Goal: Task Accomplishment & Management: Complete application form

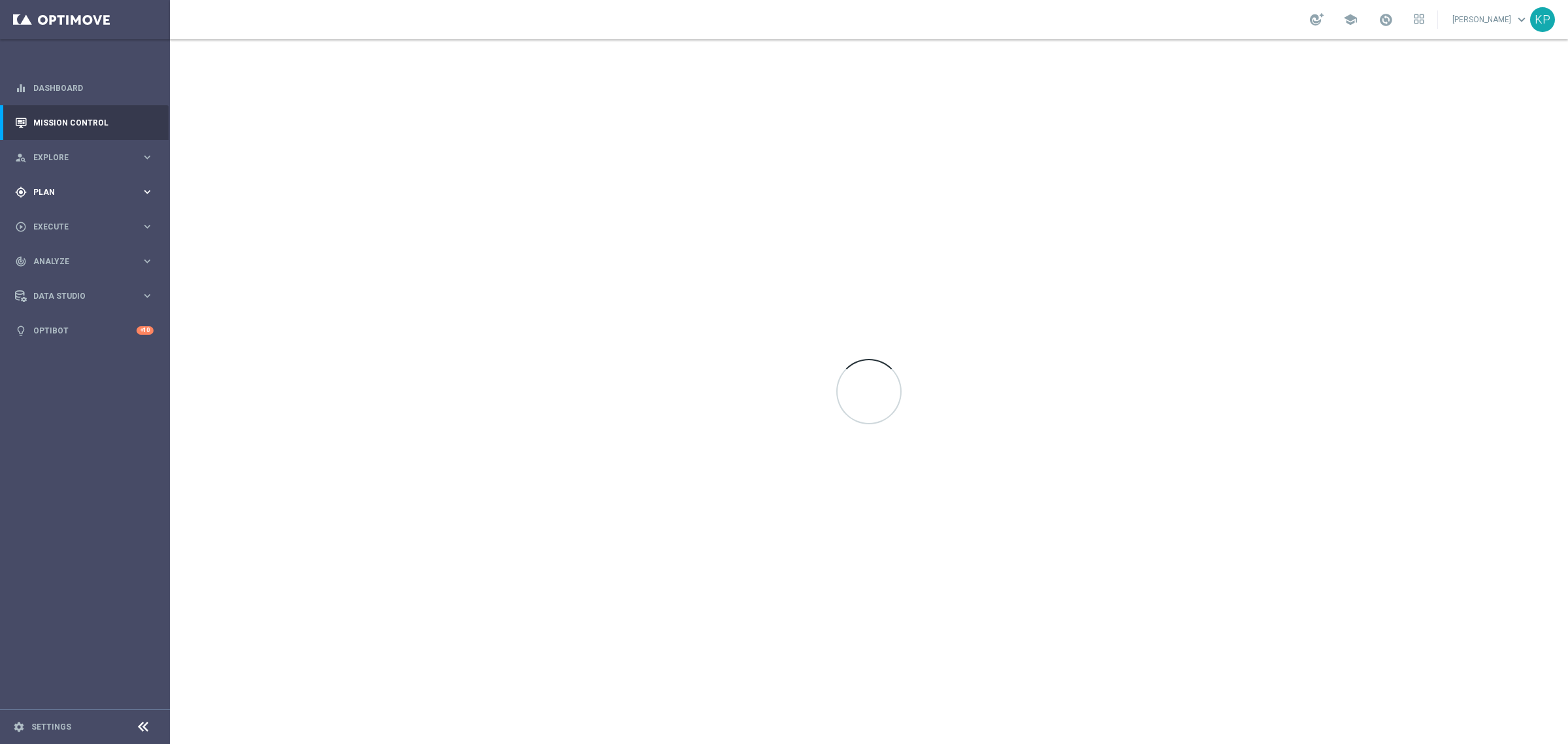
click at [95, 190] on span "Plan" at bounding box center [88, 191] width 108 height 8
click at [62, 211] on div "Target Groups" at bounding box center [101, 218] width 135 height 19
click at [60, 212] on div "Target Groups" at bounding box center [101, 218] width 135 height 19
click at [51, 217] on link "Target Groups" at bounding box center [84, 219] width 102 height 10
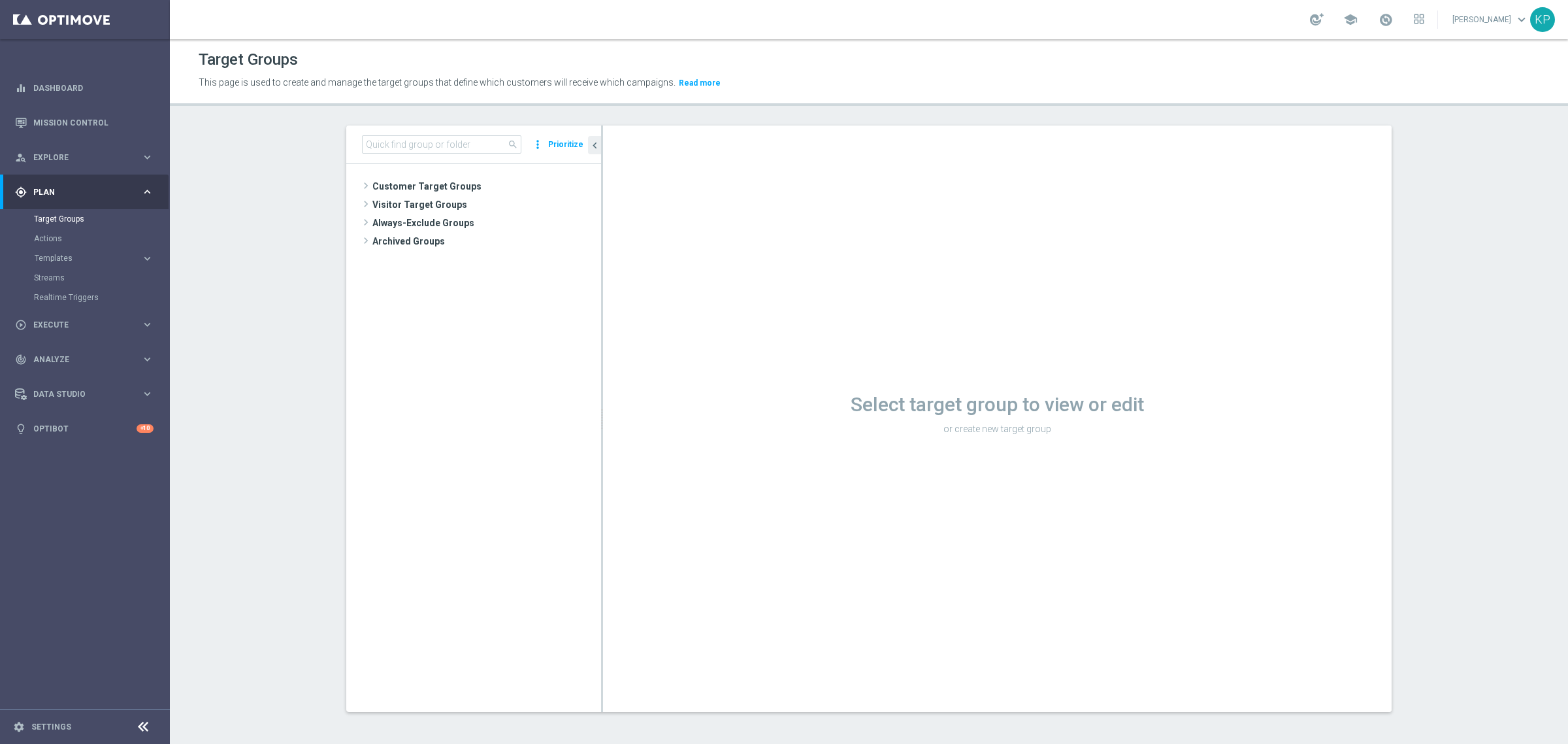
click at [433, 131] on div "search more_vert Prioritize" at bounding box center [473, 145] width 255 height 39
click at [432, 136] on input at bounding box center [441, 145] width 159 height 19
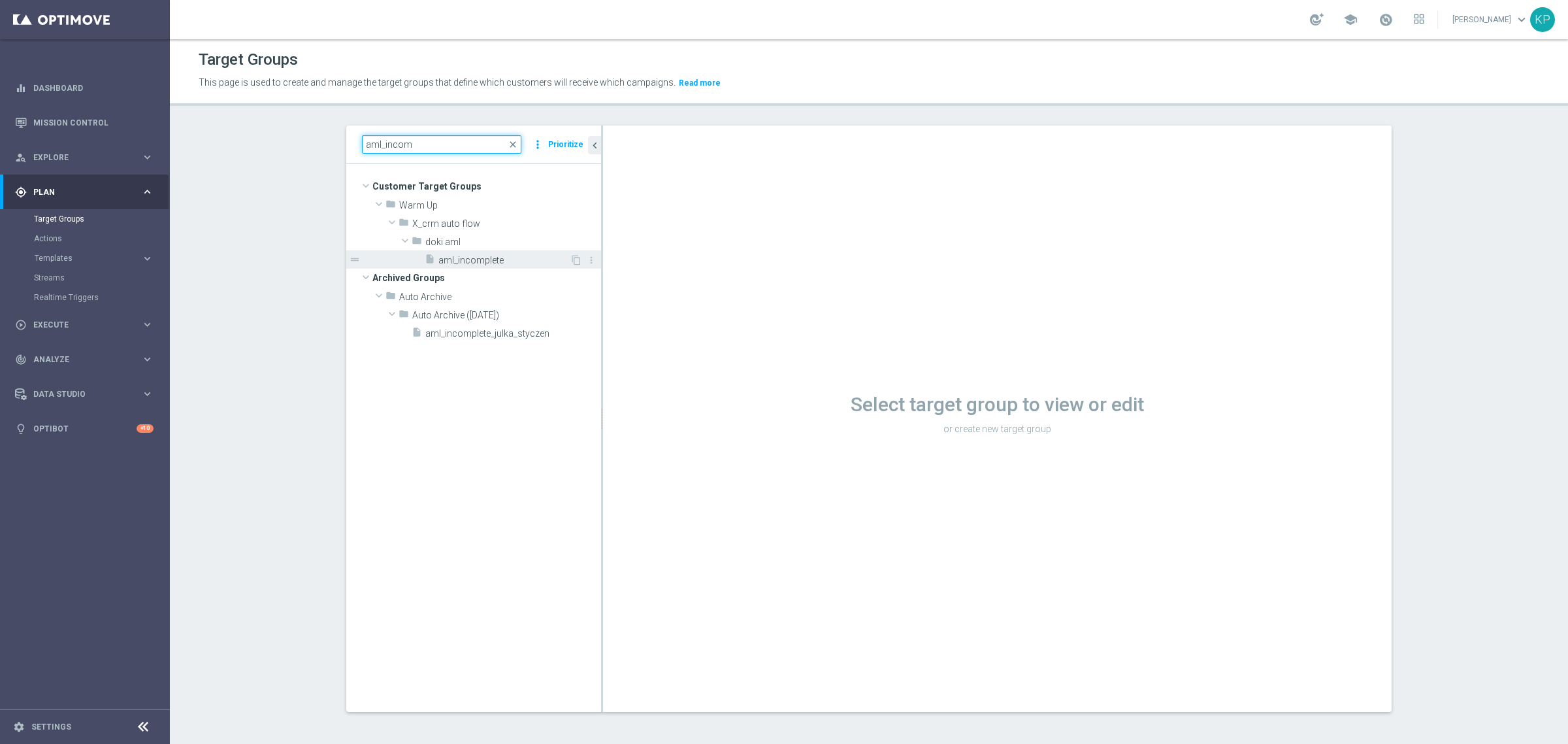
type input "aml_incom"
click at [461, 261] on span "aml_incomplete" at bounding box center [504, 260] width 131 height 11
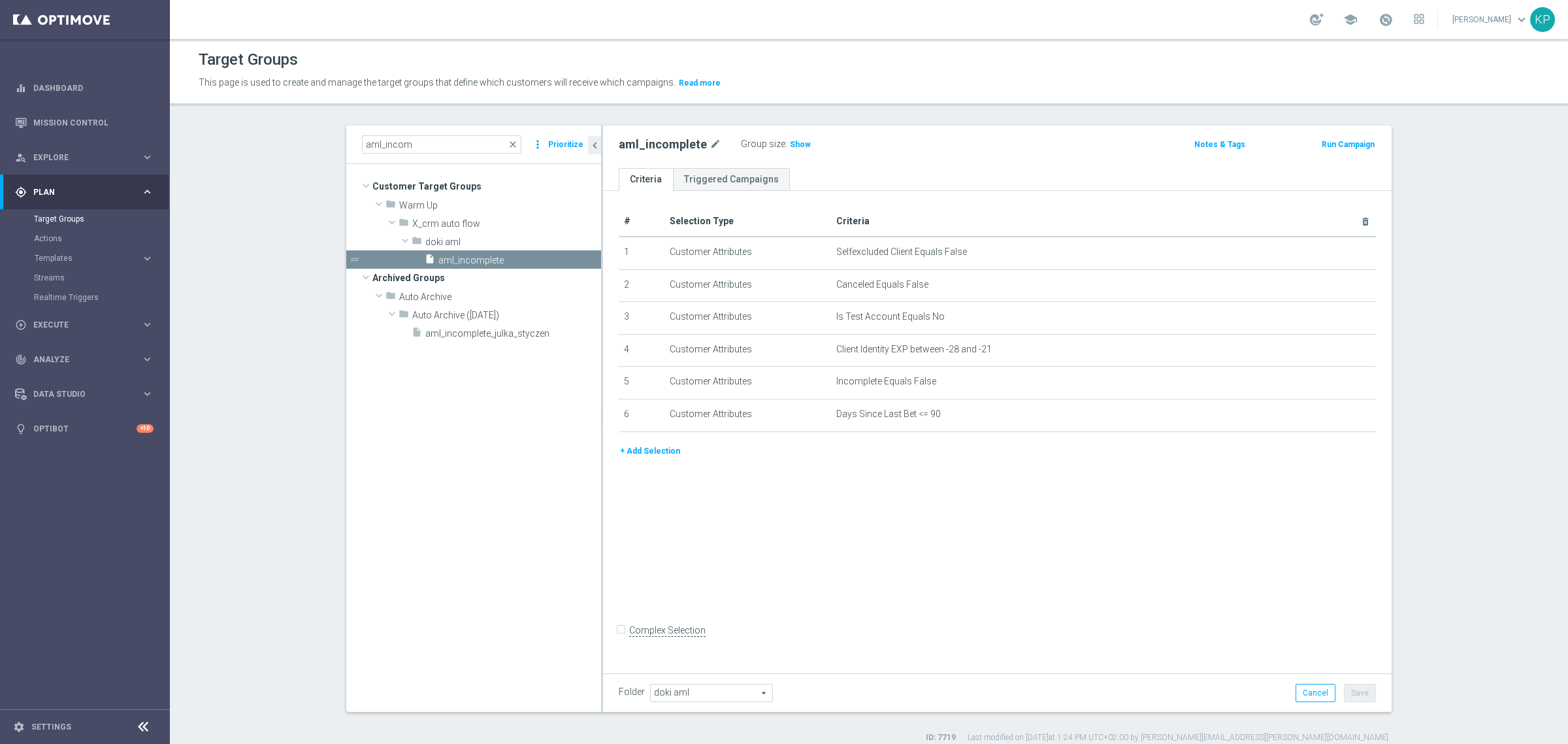
click at [677, 142] on h2 "aml_incomplete" at bounding box center [663, 144] width 88 height 16
copy div "aml_incomplete"
click at [790, 148] on span "Show" at bounding box center [800, 144] width 21 height 9
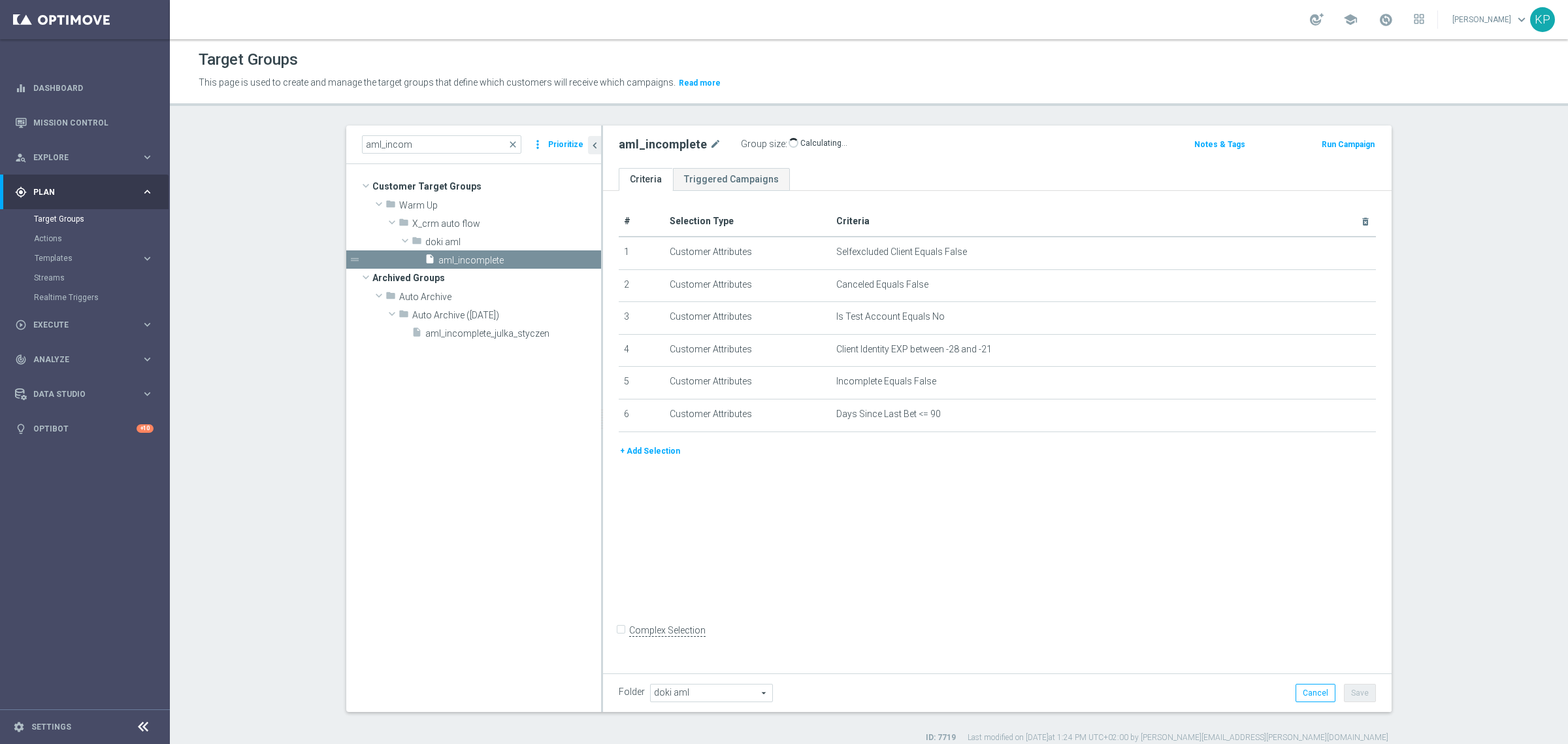
click at [936, 156] on div "aml_incomplete mode_edit Group size : Show Calculating… Notes & Tags Run Campai…" at bounding box center [997, 147] width 789 height 42
click at [1344, 142] on button "Run Campaign" at bounding box center [1348, 144] width 56 height 14
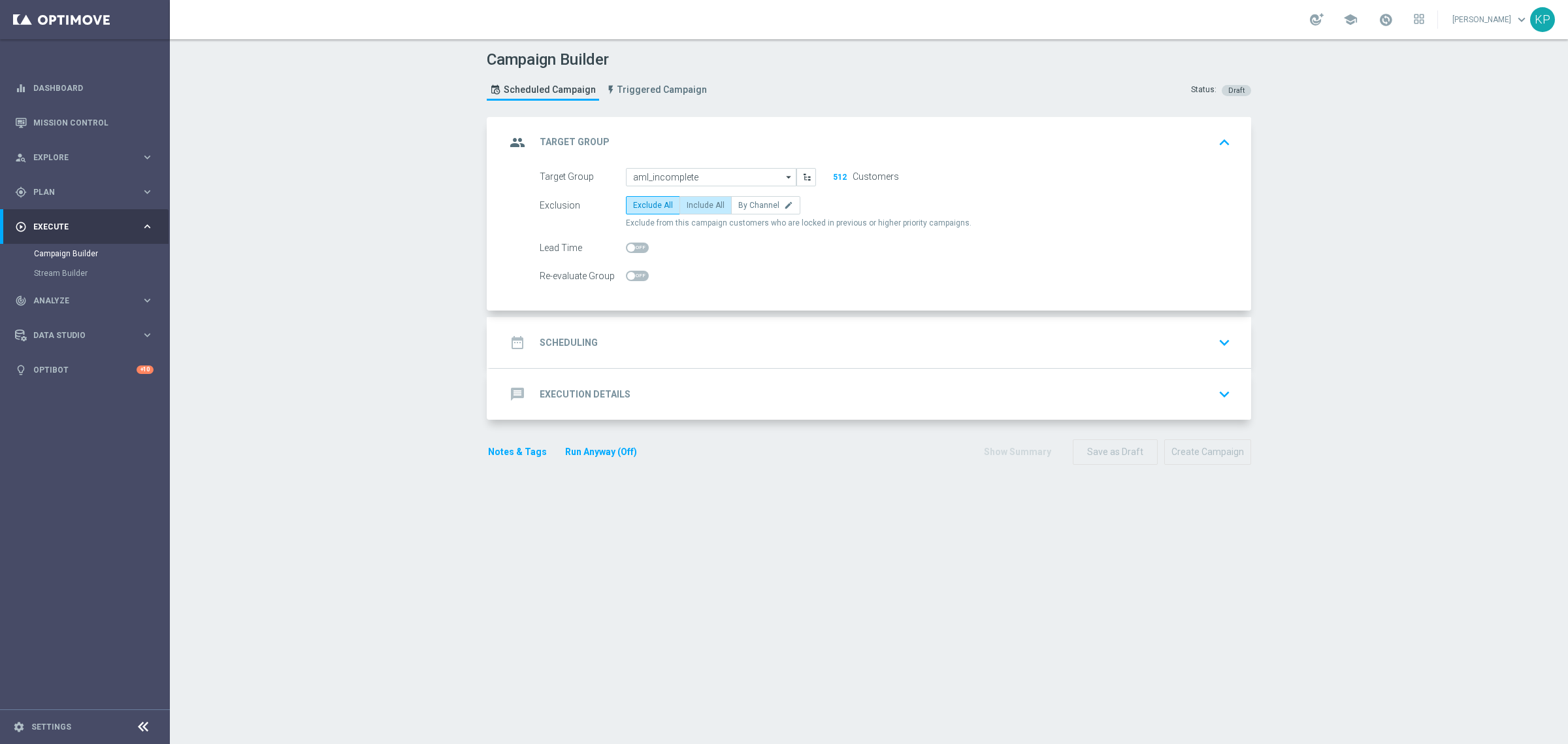
click at [709, 201] on span "Include All" at bounding box center [705, 205] width 38 height 9
click at [696, 203] on input "Include All" at bounding box center [691, 207] width 8 height 8
radio input "true"
click at [636, 329] on div "date_range Scheduling keyboard_arrow_down" at bounding box center [871, 342] width 761 height 51
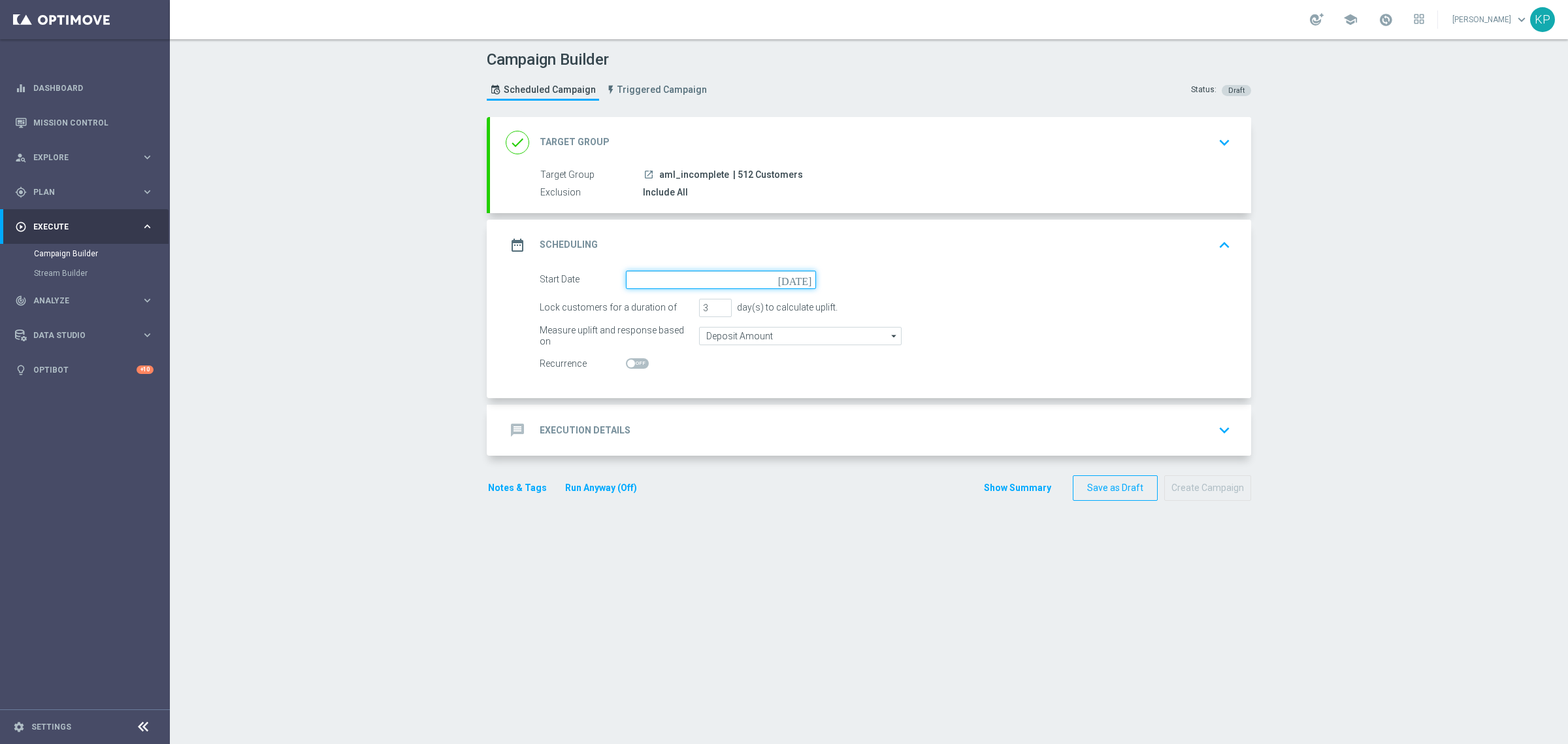
click at [631, 286] on input at bounding box center [721, 280] width 190 height 19
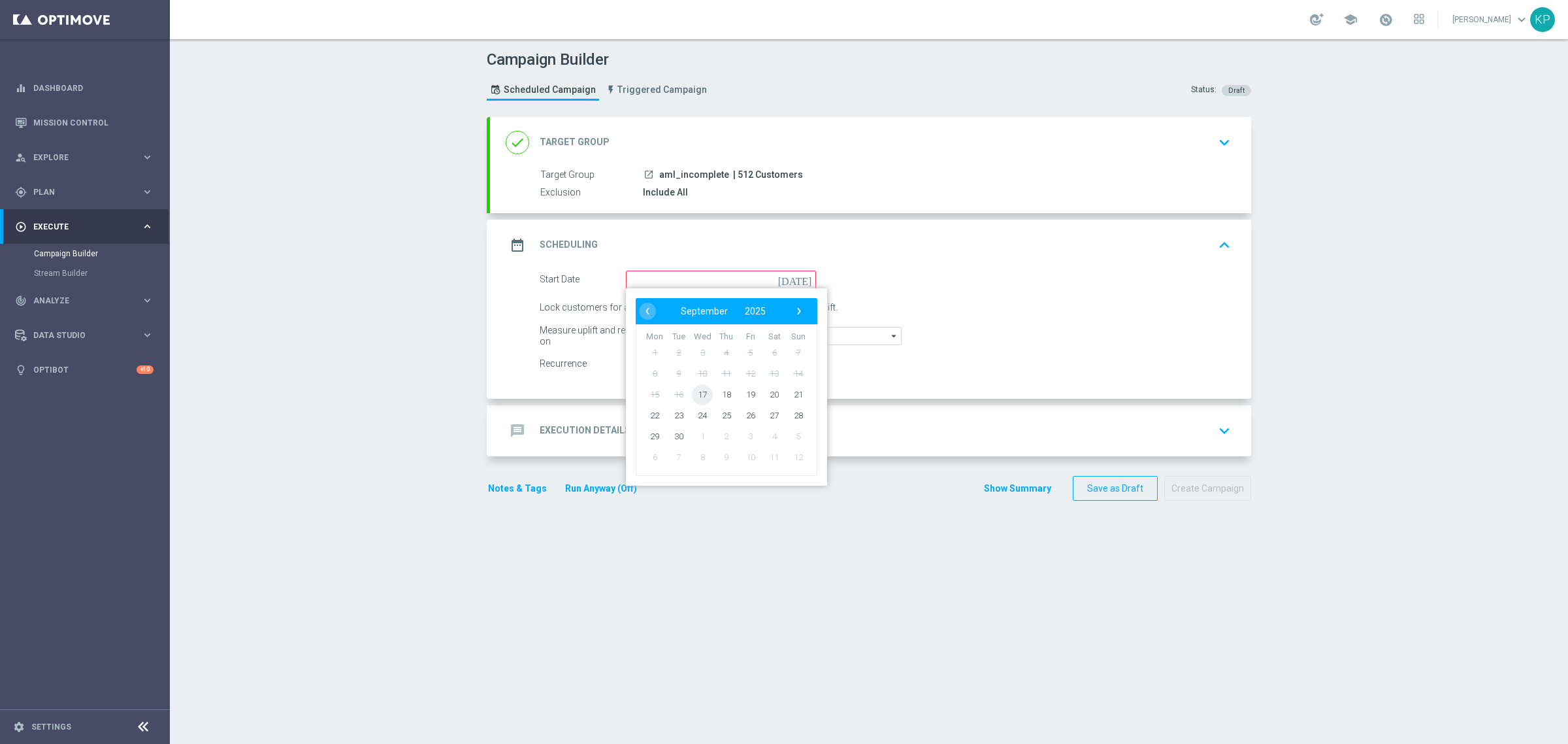
click at [692, 391] on span "17" at bounding box center [702, 393] width 21 height 21
type input "17 Sep 2025"
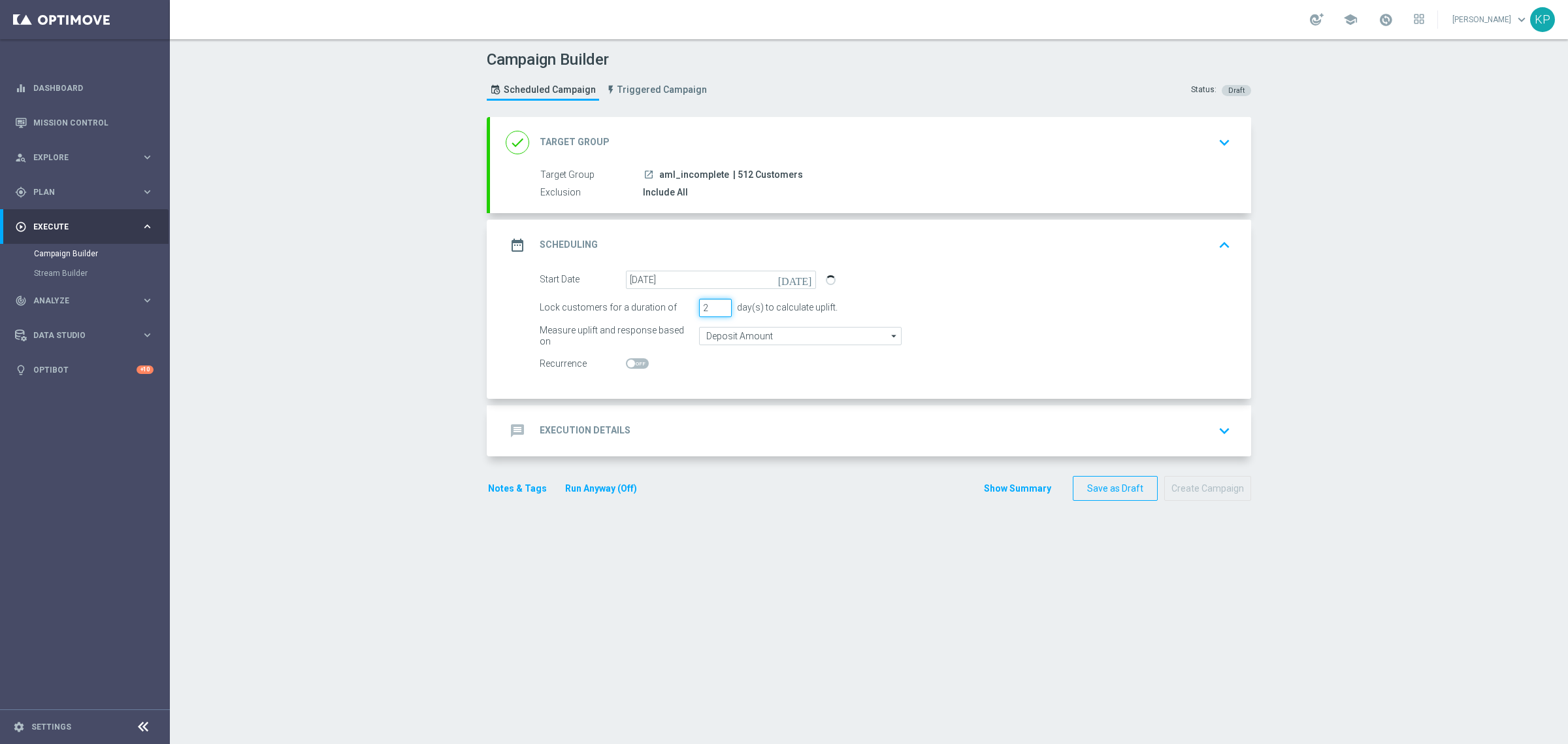
click at [717, 311] on input "2" at bounding box center [715, 308] width 33 height 19
type input "1"
click at [717, 311] on input "1" at bounding box center [715, 308] width 33 height 19
click at [611, 425] on h2 "Execution Details" at bounding box center [585, 431] width 91 height 13
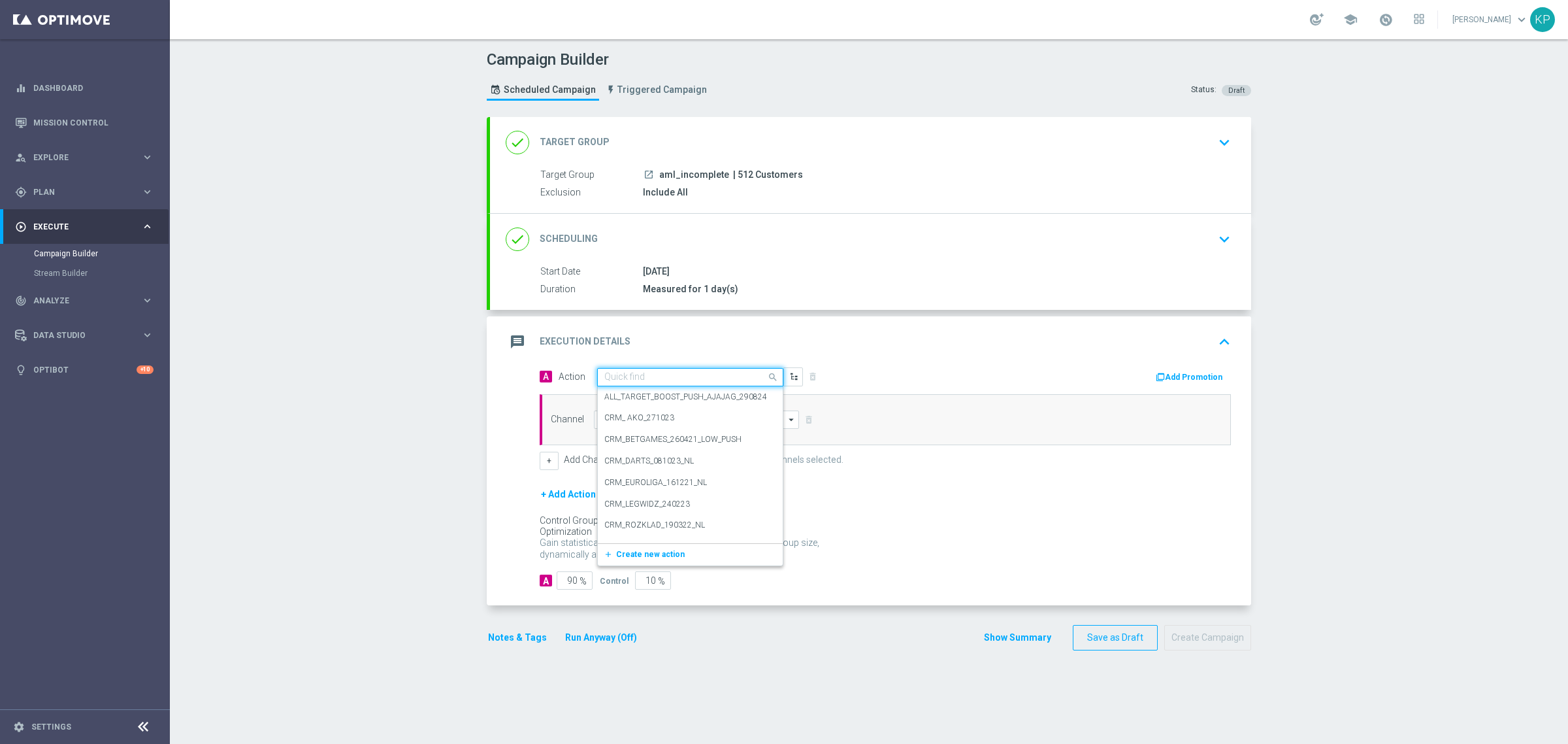
click at [626, 379] on input "text" at bounding box center [677, 377] width 146 height 11
paste input "aml_incomplete"
type input "aml_incomplete"
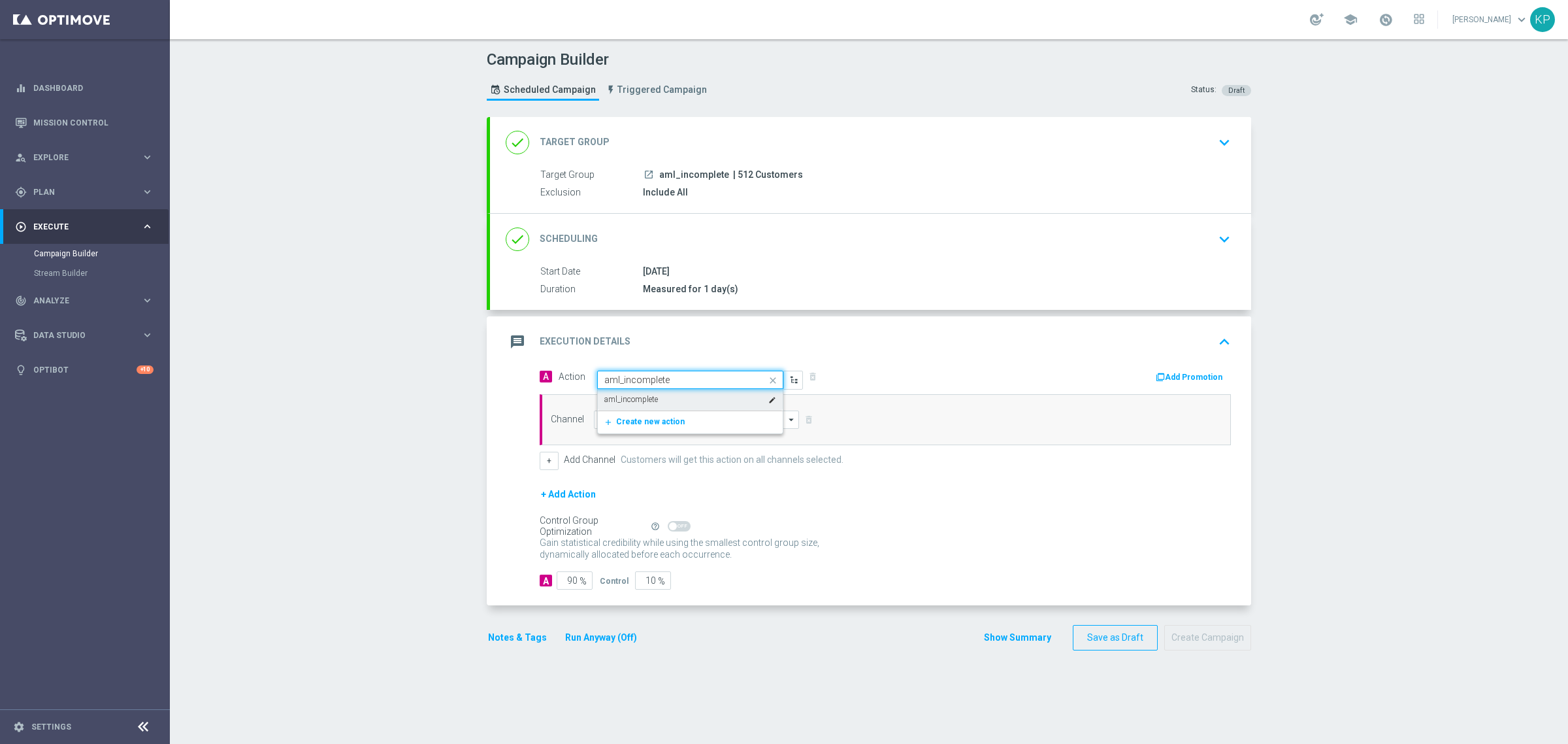
click at [643, 396] on label "aml_incomplete" at bounding box center [632, 399] width 54 height 11
click at [664, 419] on input at bounding box center [696, 420] width 205 height 19
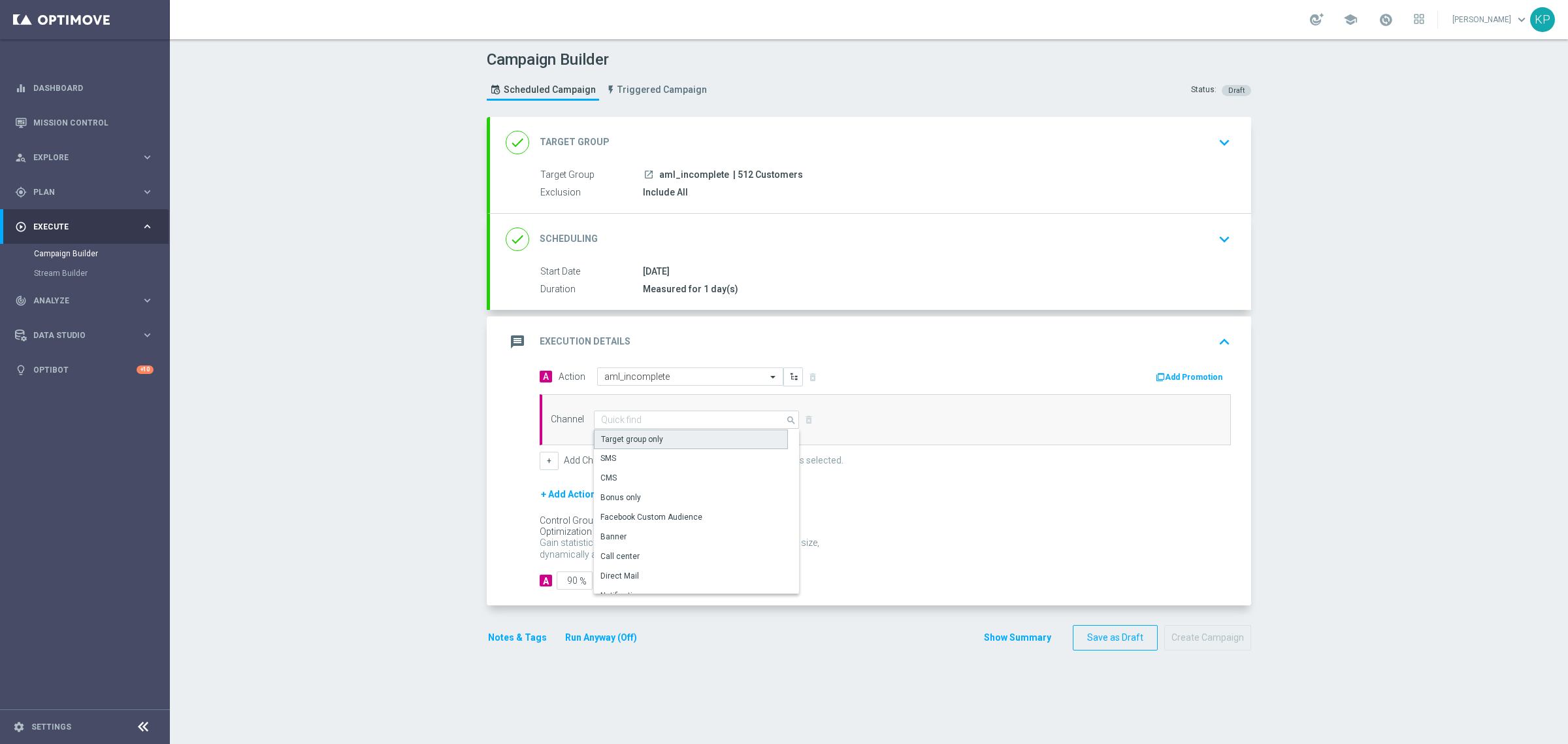
click at [657, 435] on div "Target group only" at bounding box center [691, 439] width 194 height 19
type input "Target group only"
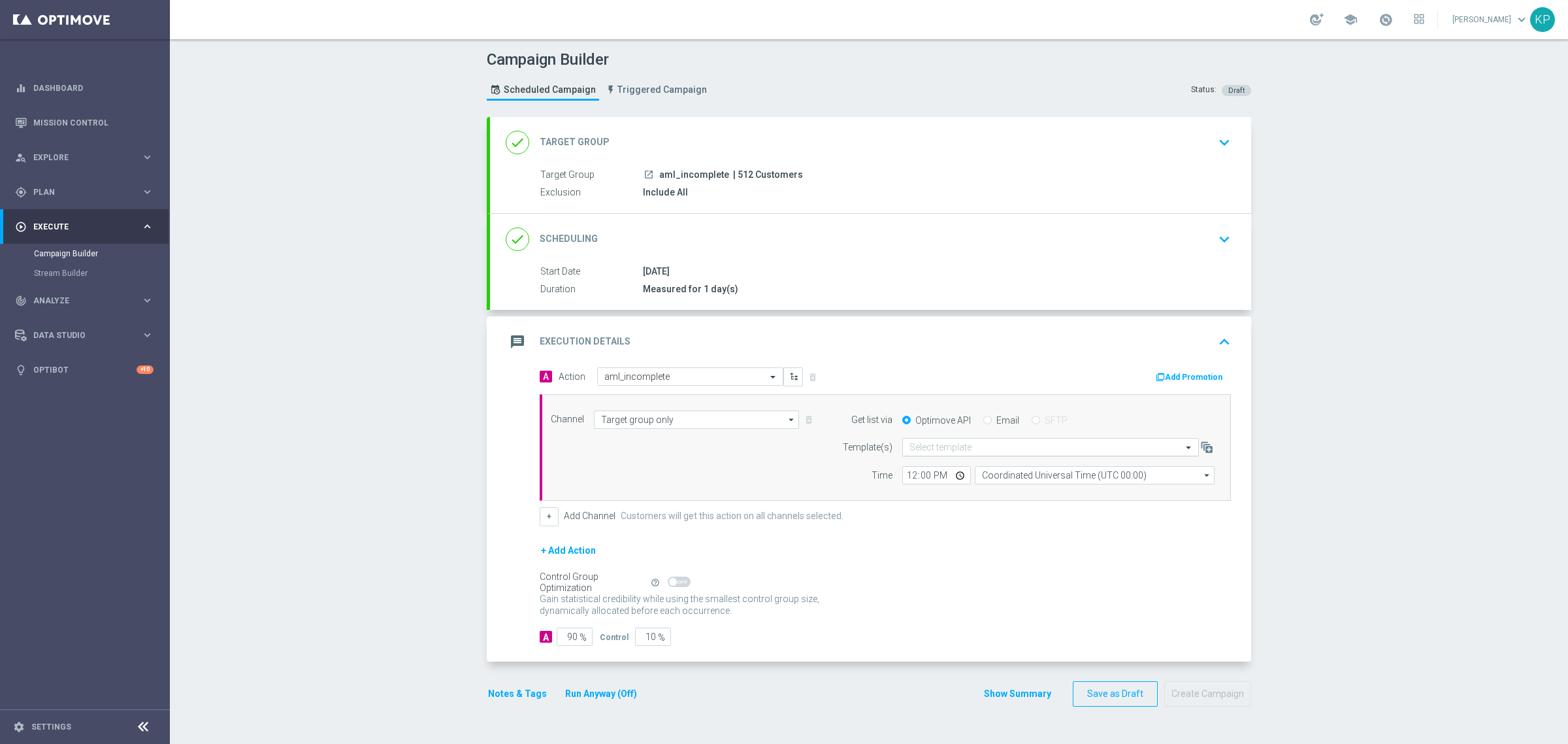
click at [923, 445] on input "text" at bounding box center [1037, 447] width 256 height 11
click at [928, 469] on label "Default Email template" at bounding box center [948, 467] width 77 height 11
click at [984, 420] on input "Email" at bounding box center [988, 421] width 8 height 8
radio input "true"
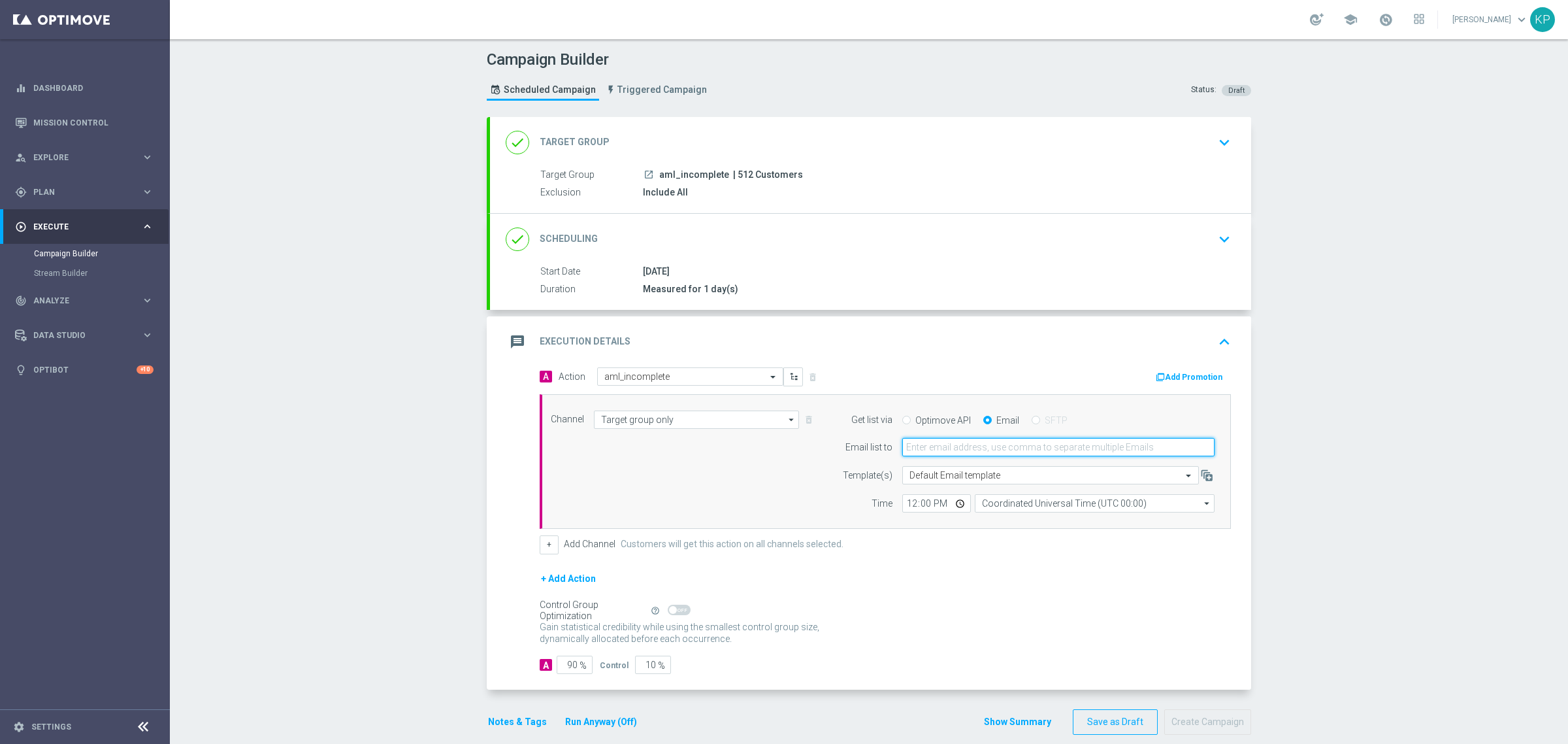
click at [974, 445] on input "email" at bounding box center [1059, 447] width 312 height 19
type input "aml@sts.pl,krystian.potoczny@sts.pl"
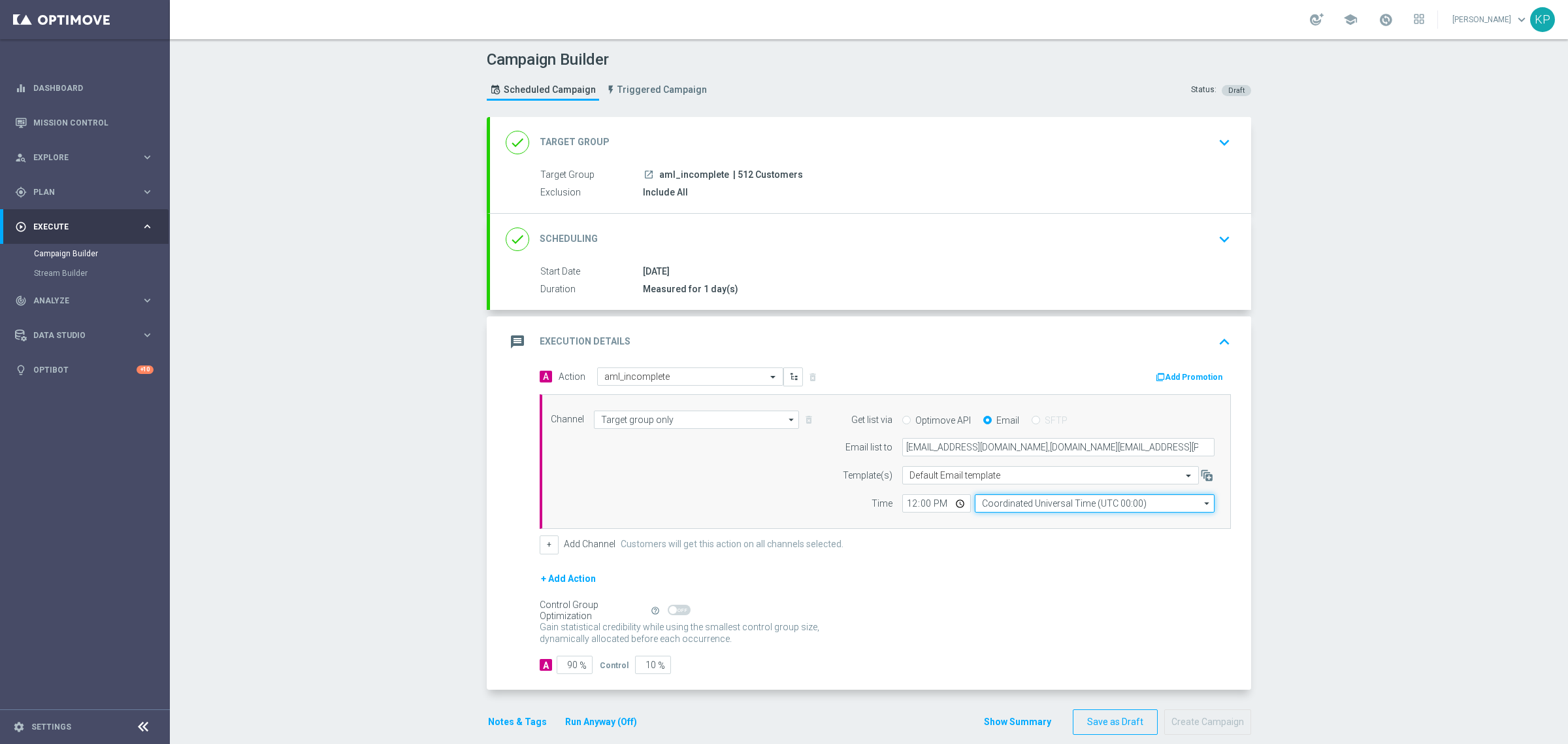
click at [1005, 512] on input "Coordinated Universal Time (UTC 00:00)" at bounding box center [1095, 504] width 240 height 19
click at [1007, 523] on div "Central European Time (Warsaw) (UTC +02:00)" at bounding box center [1089, 523] width 214 height 12
type input "Central European Time (Warsaw) (UTC +02:00)"
click at [951, 502] on input "12:00" at bounding box center [936, 504] width 68 height 19
type input "10:21"
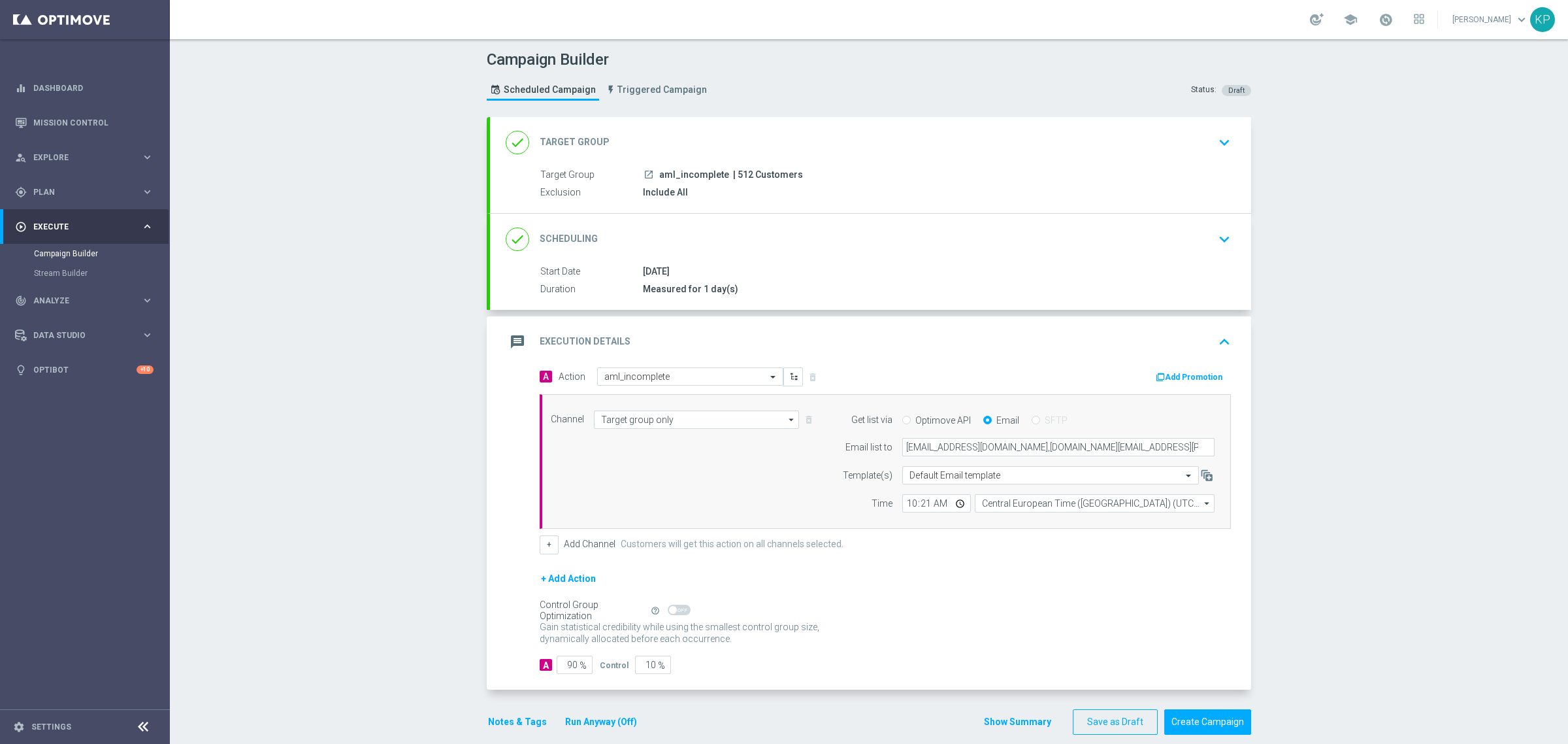
click at [1018, 541] on div "+ Add Channel Customers will get this action on all channels selected." at bounding box center [885, 544] width 691 height 19
click at [591, 666] on div "A 90 %" at bounding box center [569, 665] width 60 height 19
type input "1"
type input "99"
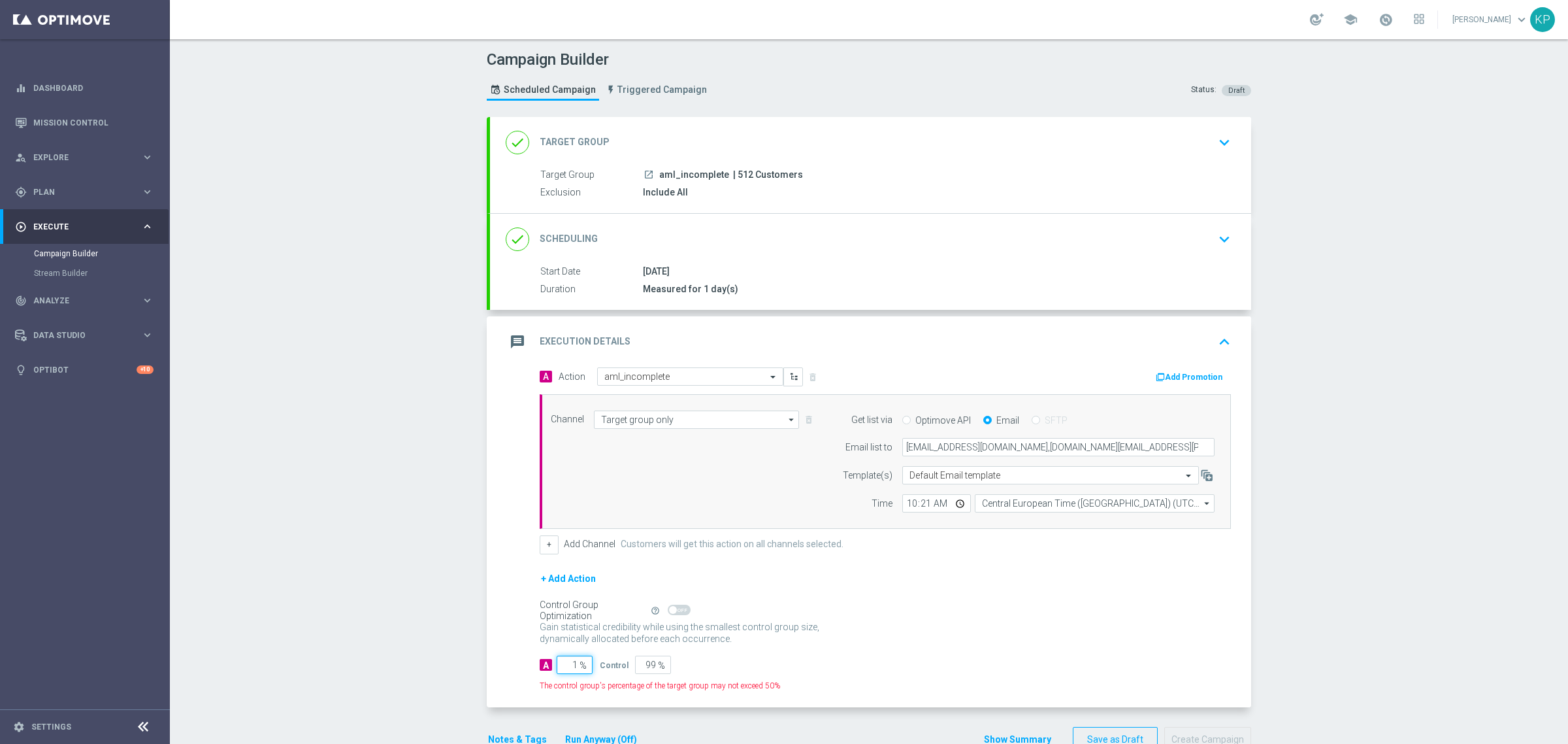
type input "10"
type input "90"
type input "100"
type input "0"
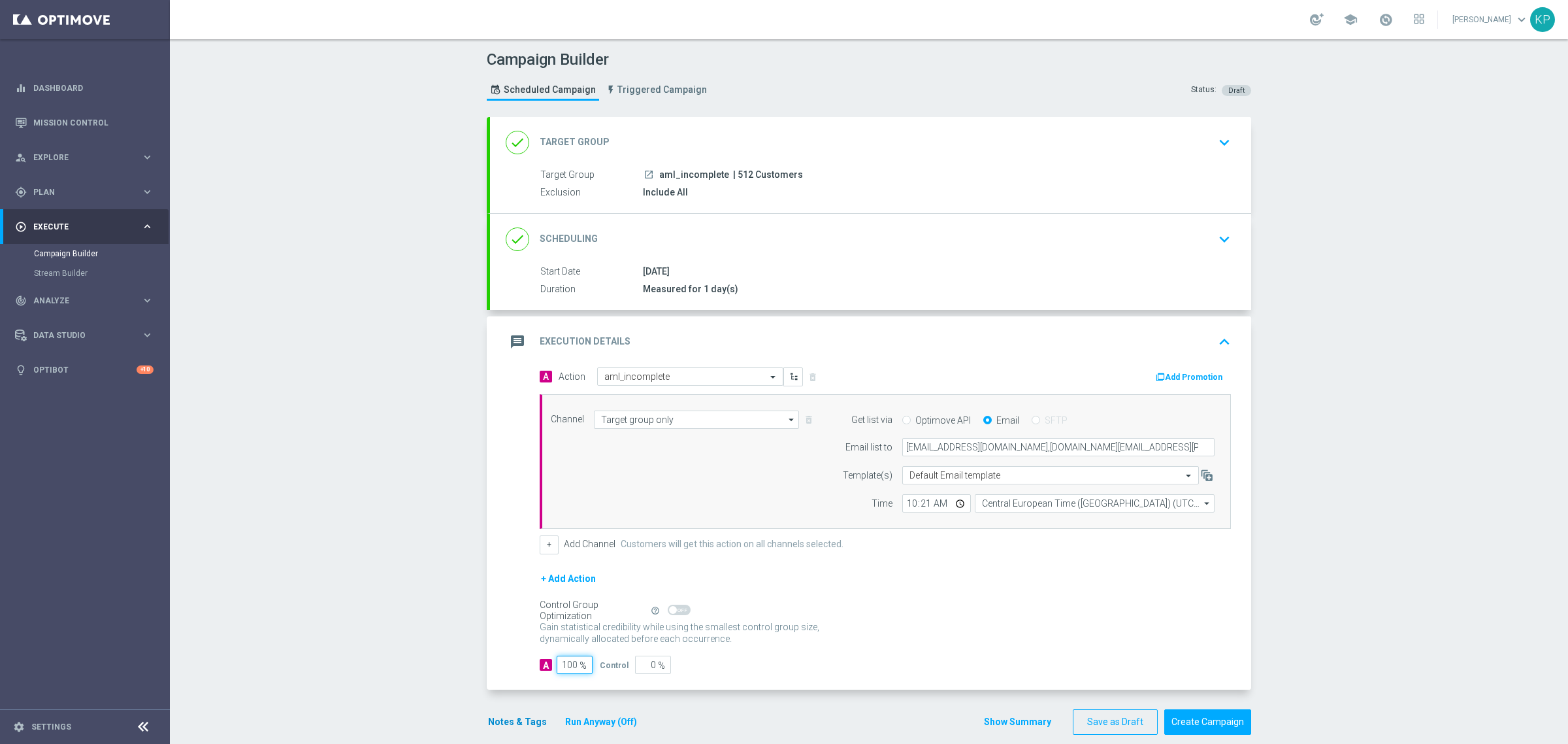
type input "100"
click at [517, 720] on button "Notes & Tags" at bounding box center [517, 721] width 61 height 16
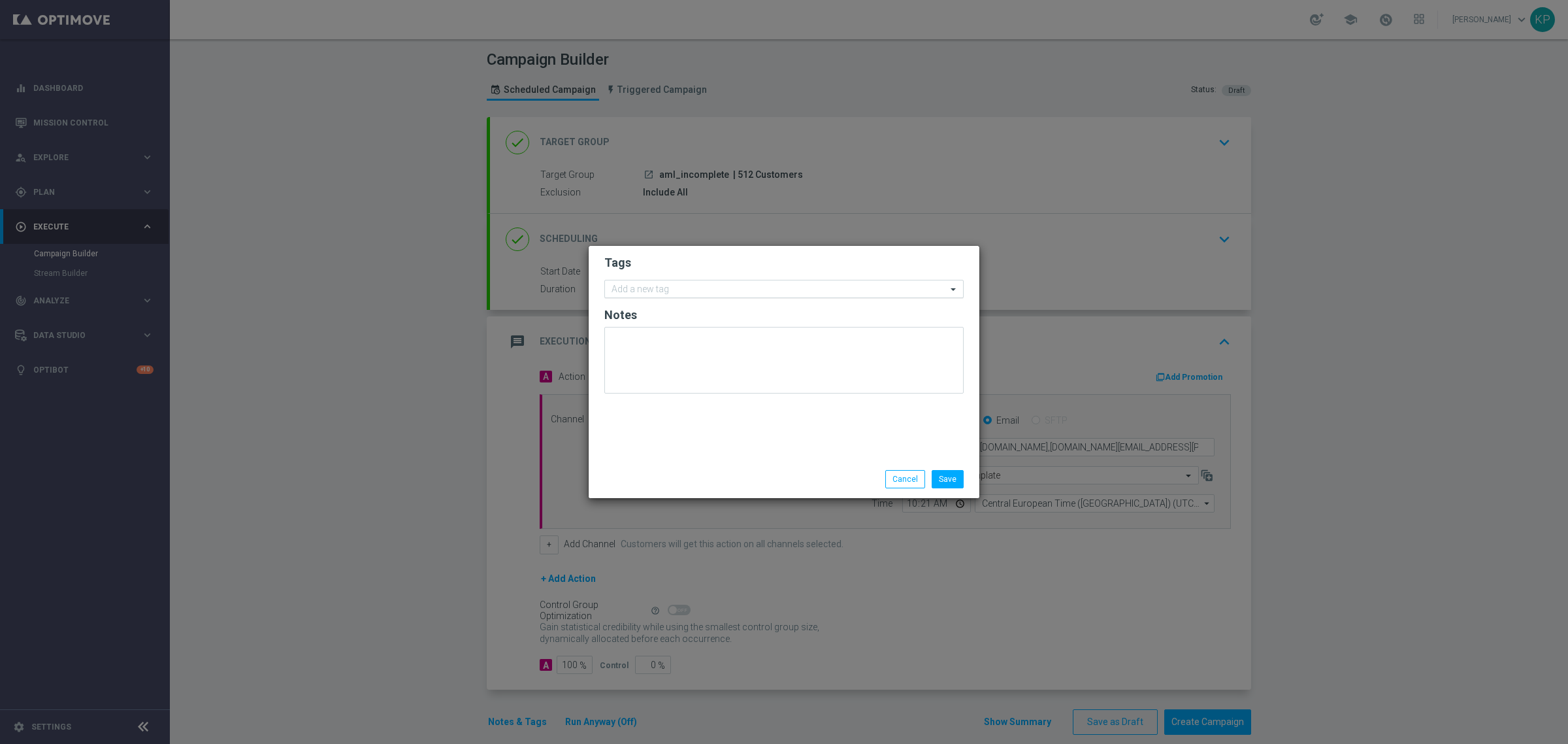
click at [680, 286] on input "text" at bounding box center [779, 290] width 335 height 11
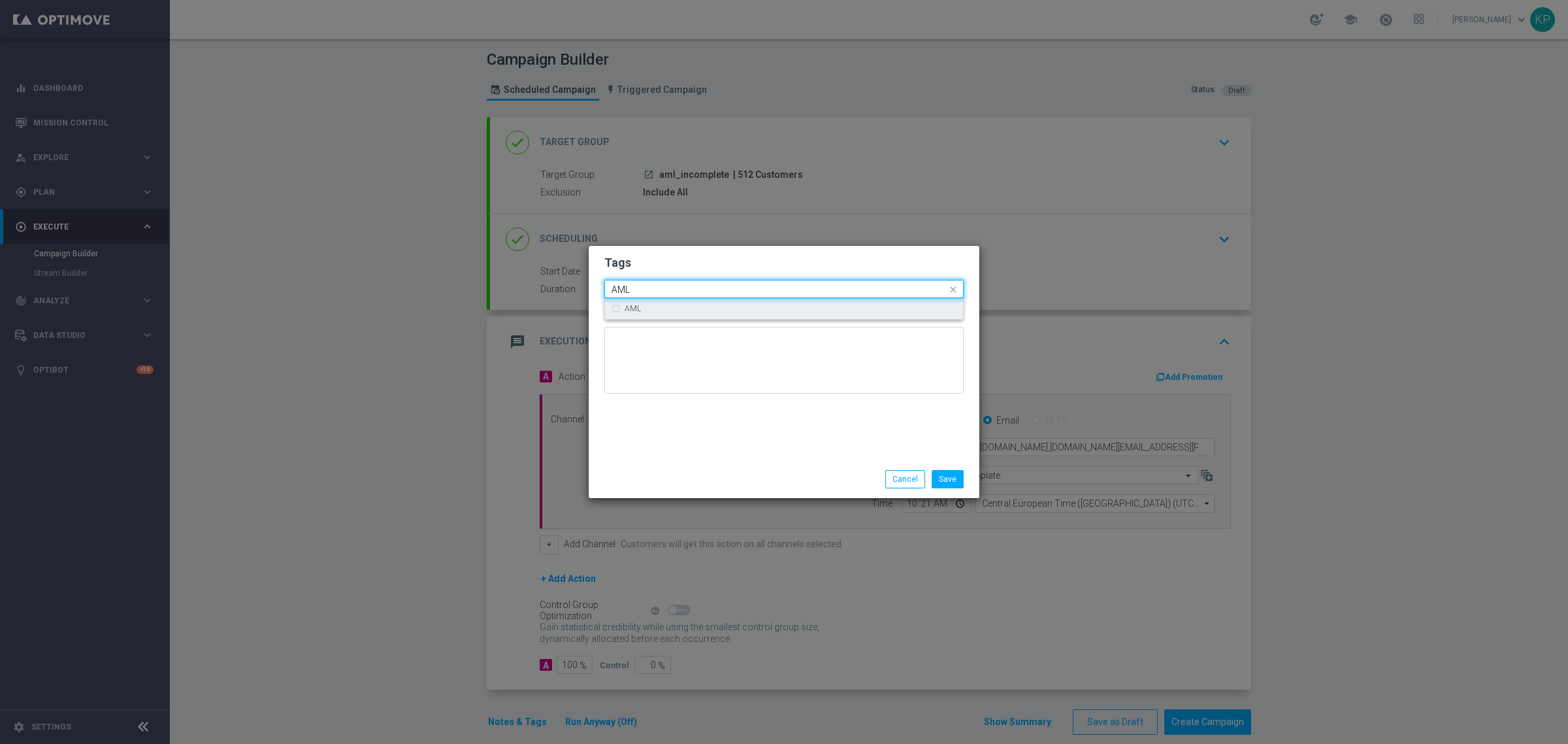
click at [678, 299] on div "AML" at bounding box center [784, 308] width 345 height 21
type input "AML"
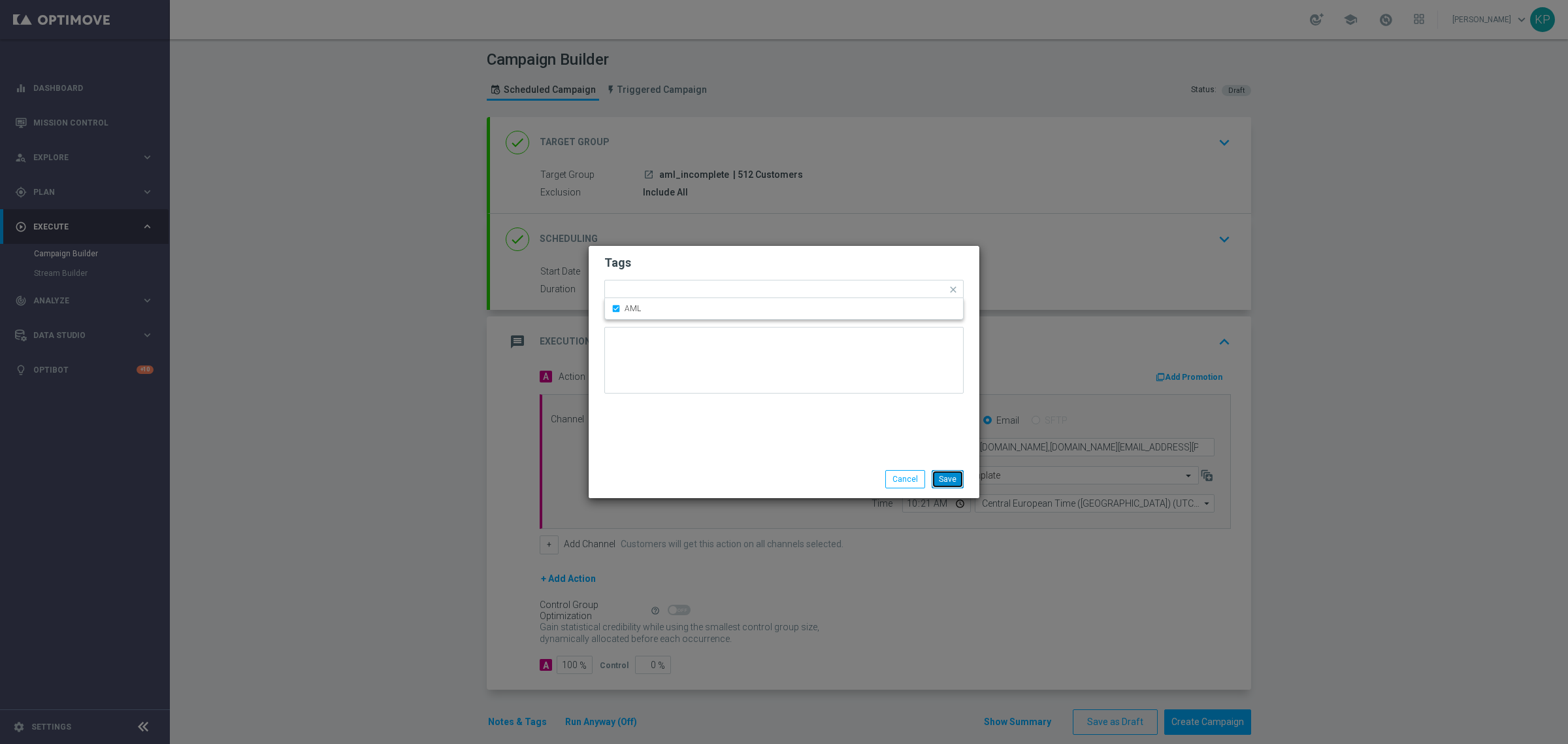
click at [936, 474] on button "Save" at bounding box center [947, 479] width 32 height 19
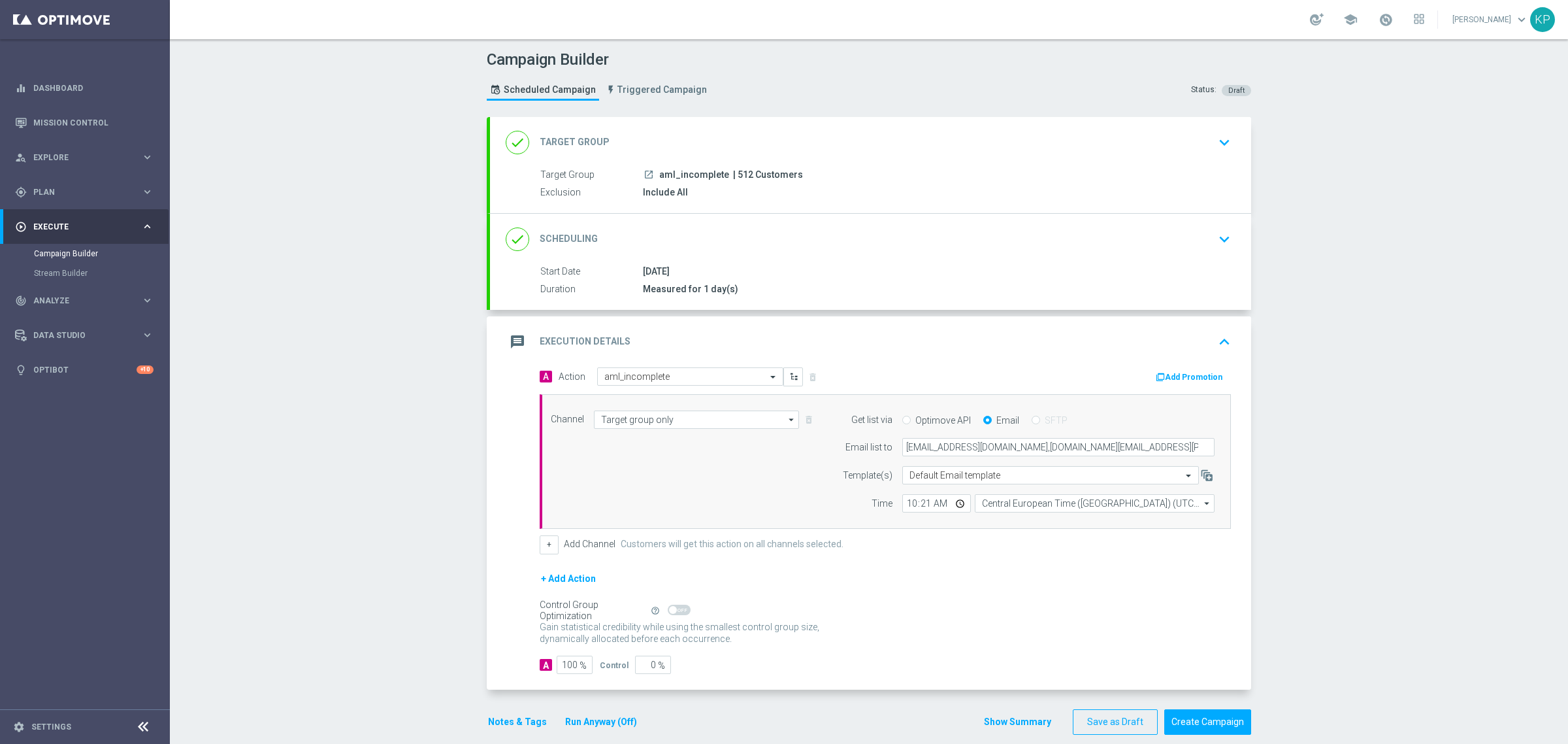
click at [954, 559] on form "A Action Select action aml_incomplete delete_forever Add Promotion Channel Targ…" at bounding box center [885, 521] width 691 height 307
click at [1048, 535] on div "A Action Select action aml_incomplete delete_forever Add Promotion Channel Targ…" at bounding box center [885, 461] width 711 height 187
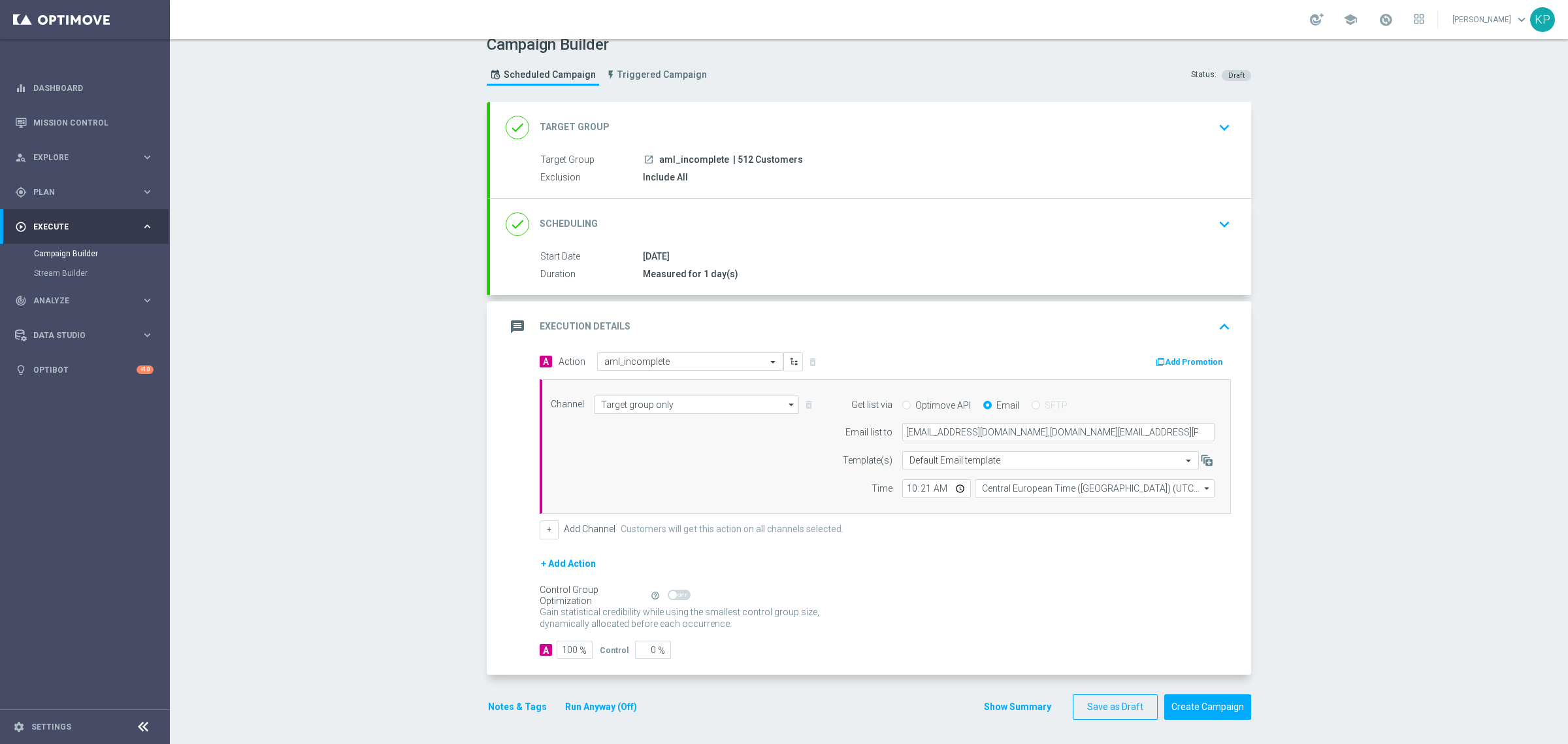
scroll to position [19, 0]
click at [1218, 704] on button "Create Campaign" at bounding box center [1208, 705] width 87 height 25
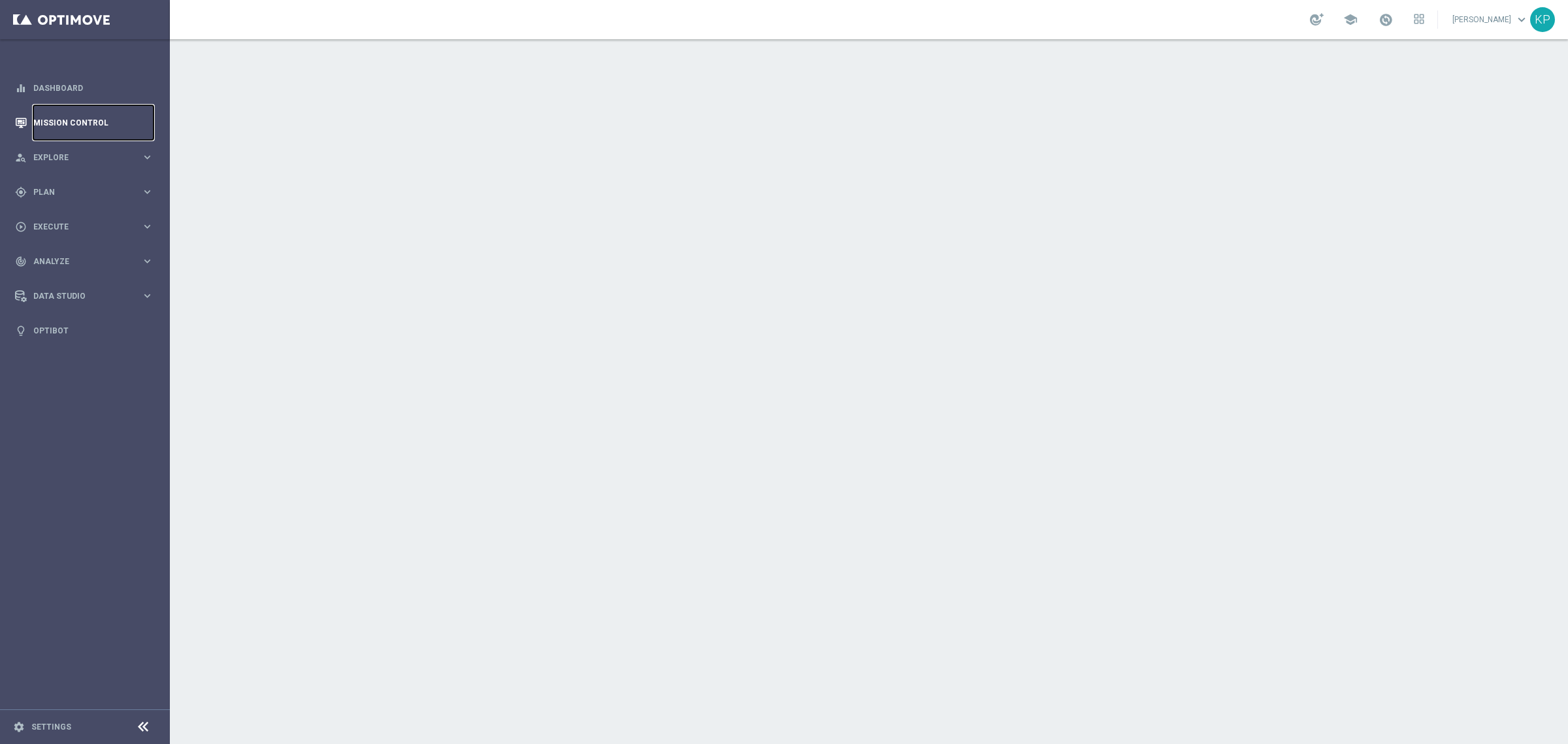
click at [93, 115] on link "Mission Control" at bounding box center [93, 122] width 120 height 35
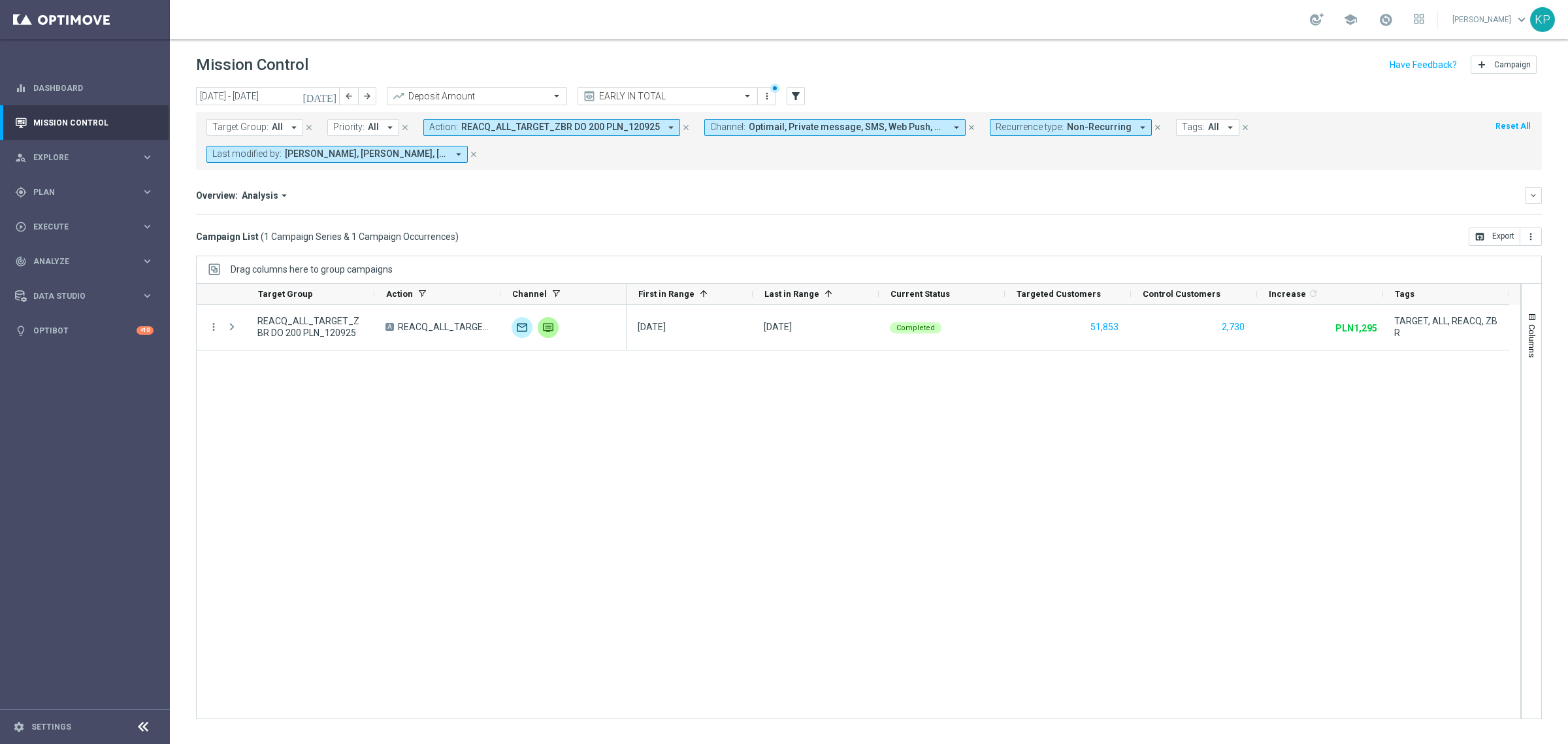
click at [389, 154] on span "[PERSON_NAME], [PERSON_NAME], [PERSON_NAME]" at bounding box center [365, 153] width 163 height 11
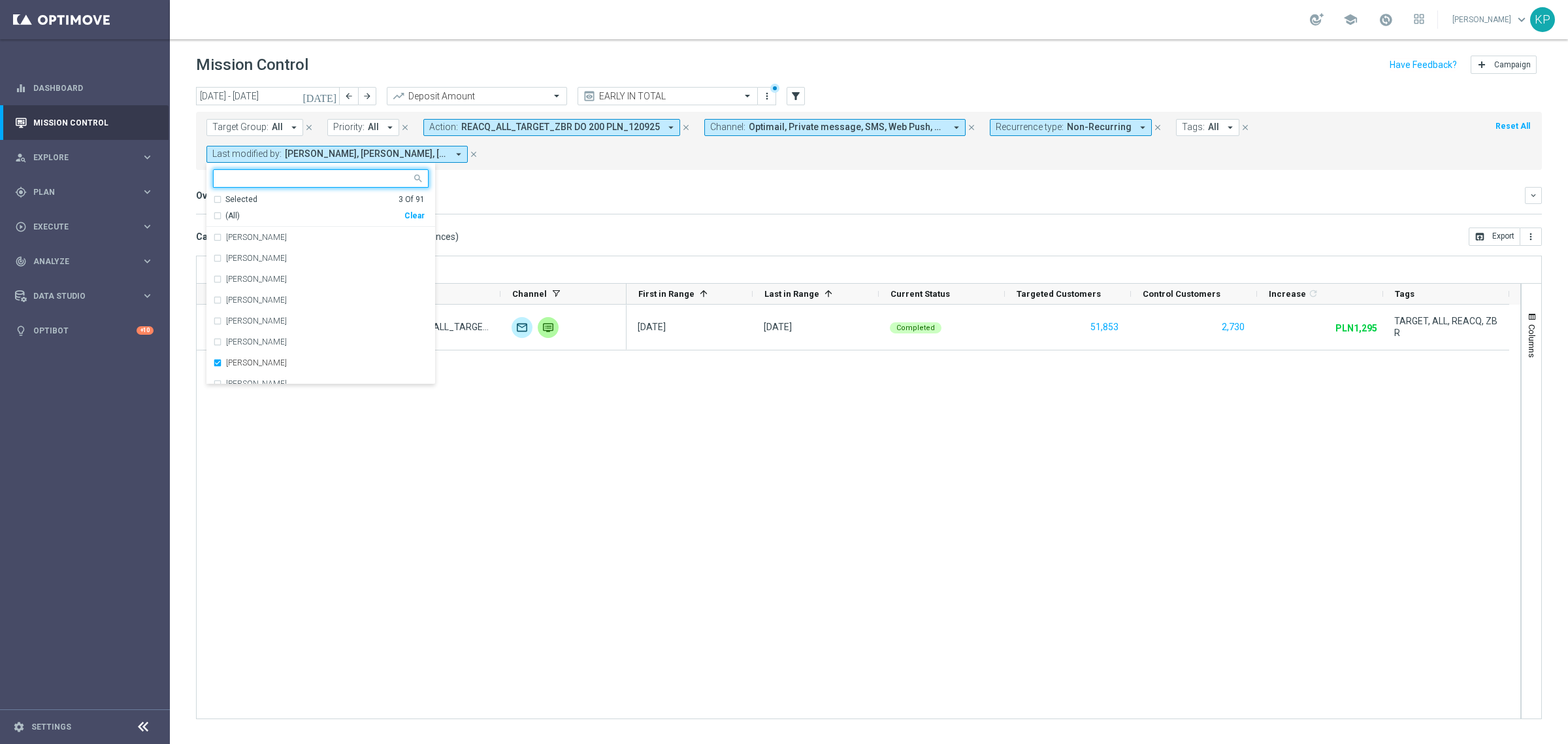
click at [448, 125] on span "Action:" at bounding box center [444, 126] width 29 height 11
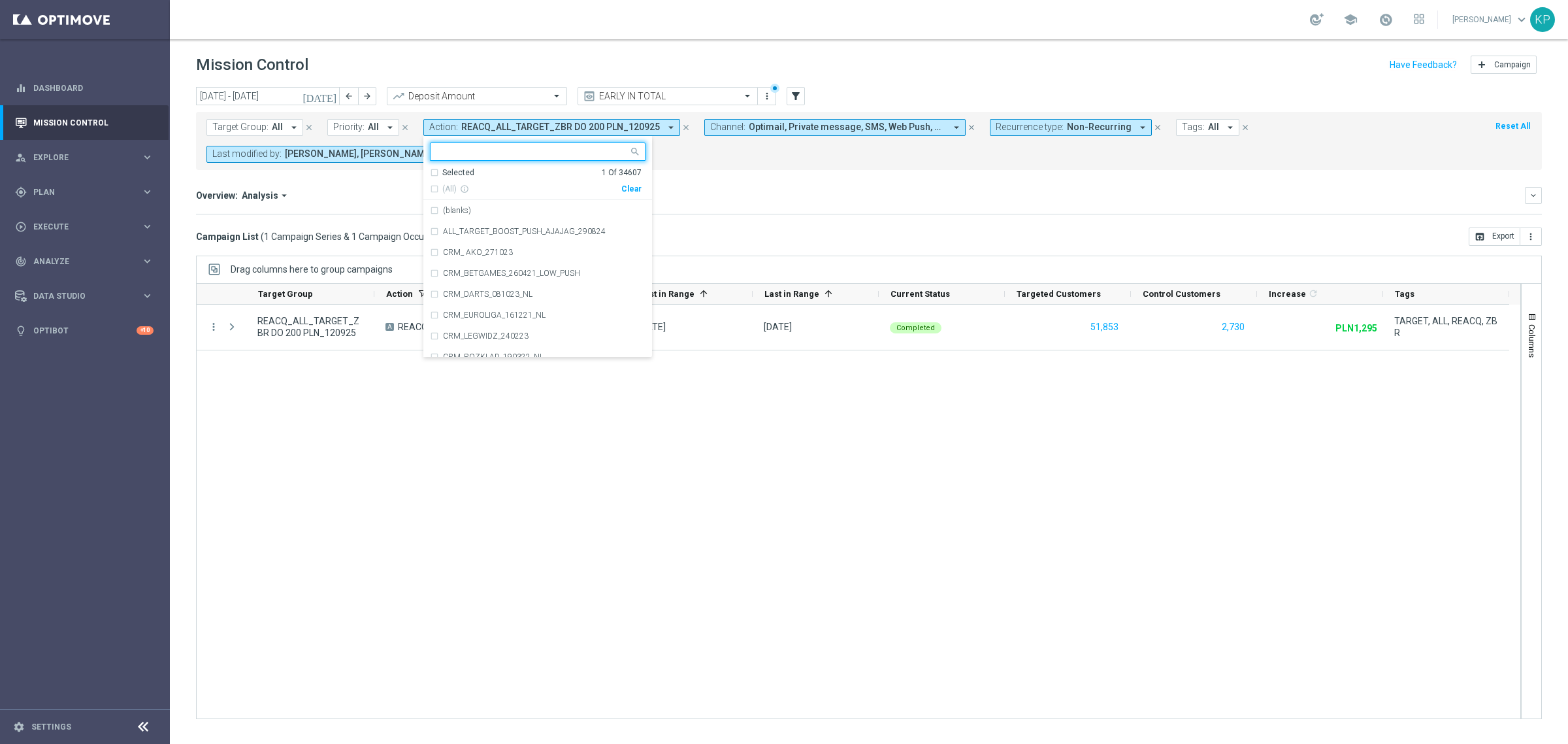
click at [442, 168] on div "Selected" at bounding box center [458, 173] width 32 height 11
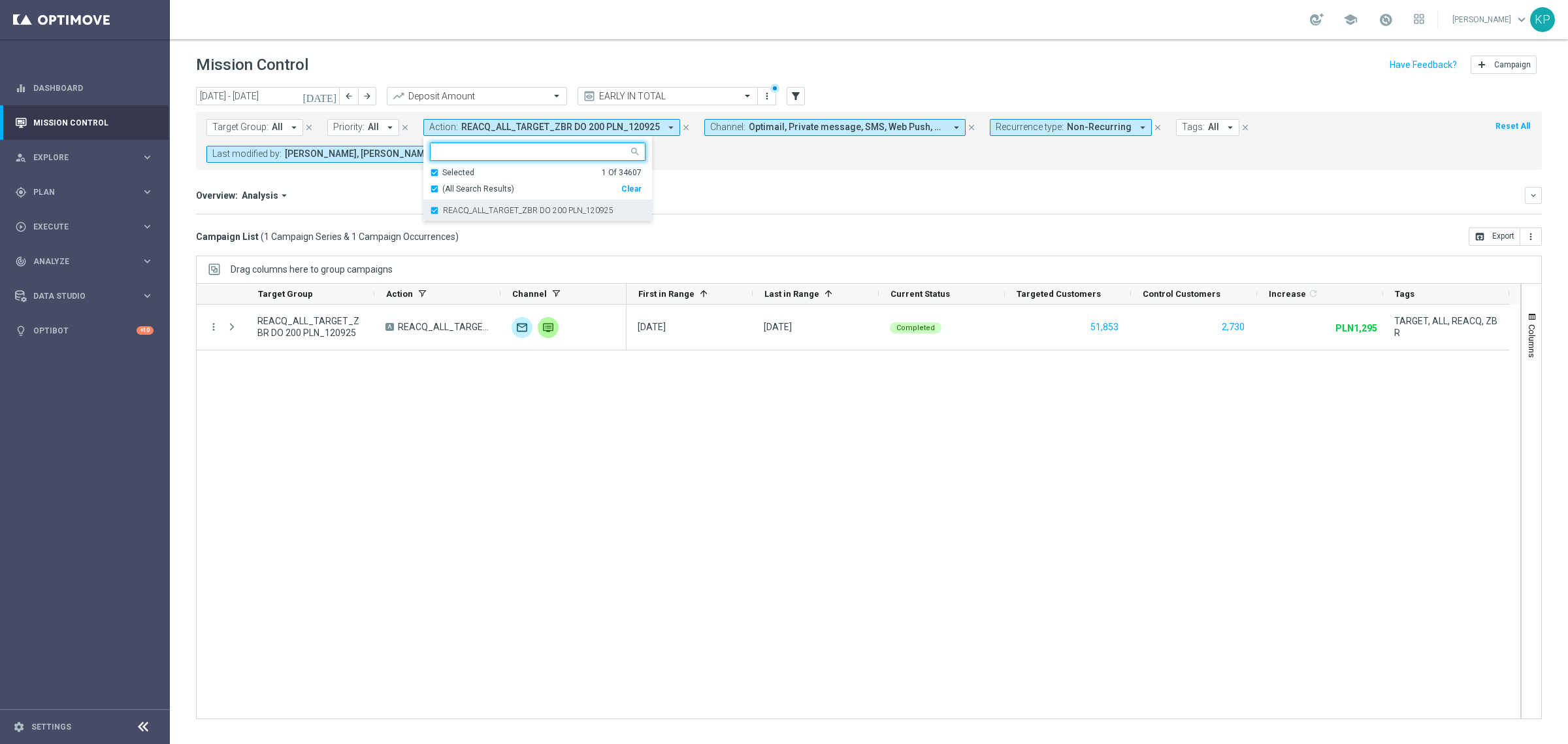
click at [439, 203] on div "REACQ_ALL_TARGET_ZBR DO 200 PLN_120925" at bounding box center [538, 210] width 216 height 21
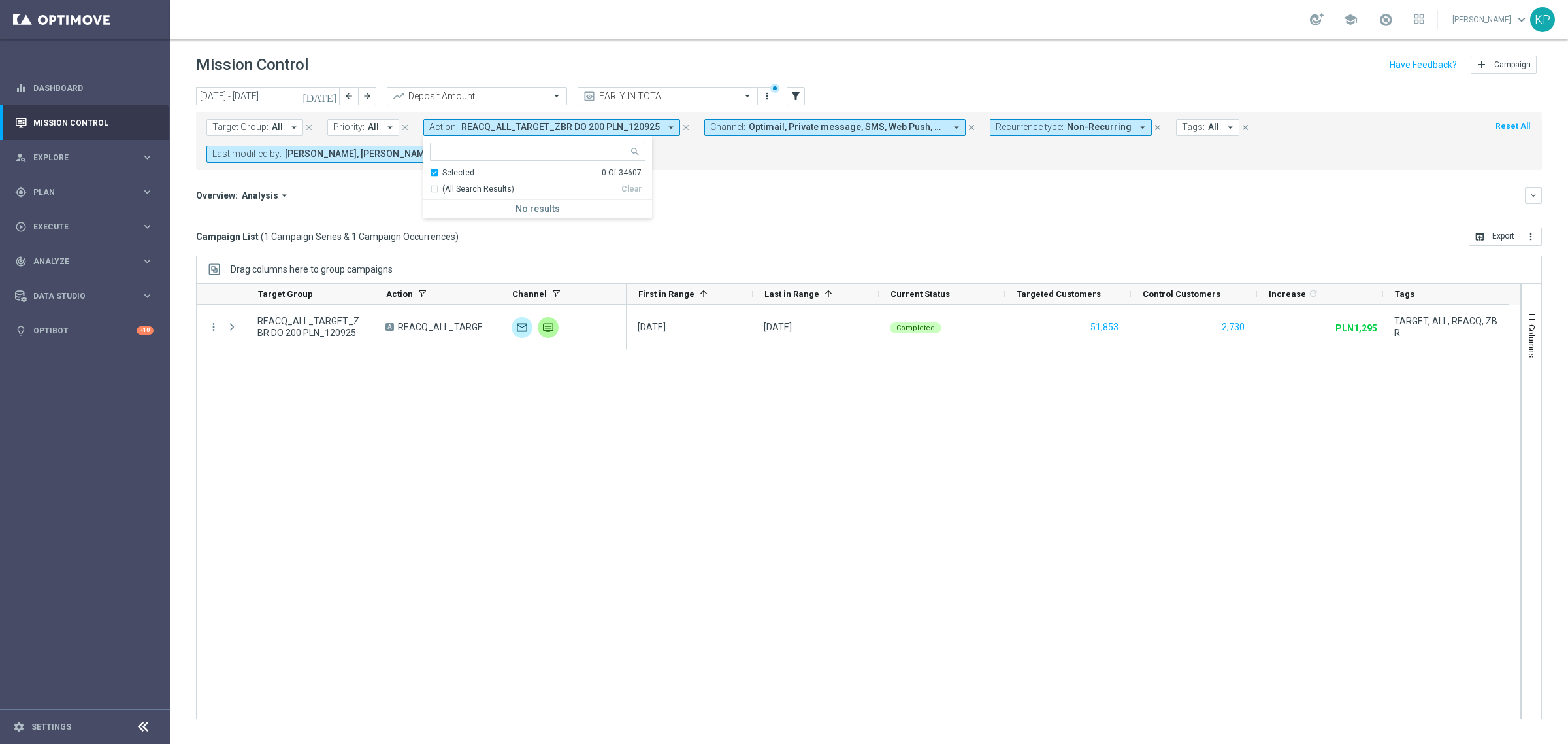
click at [433, 172] on div "Selected 0 Of 34607" at bounding box center [536, 173] width 211 height 11
click at [448, 148] on input "text" at bounding box center [532, 152] width 191 height 11
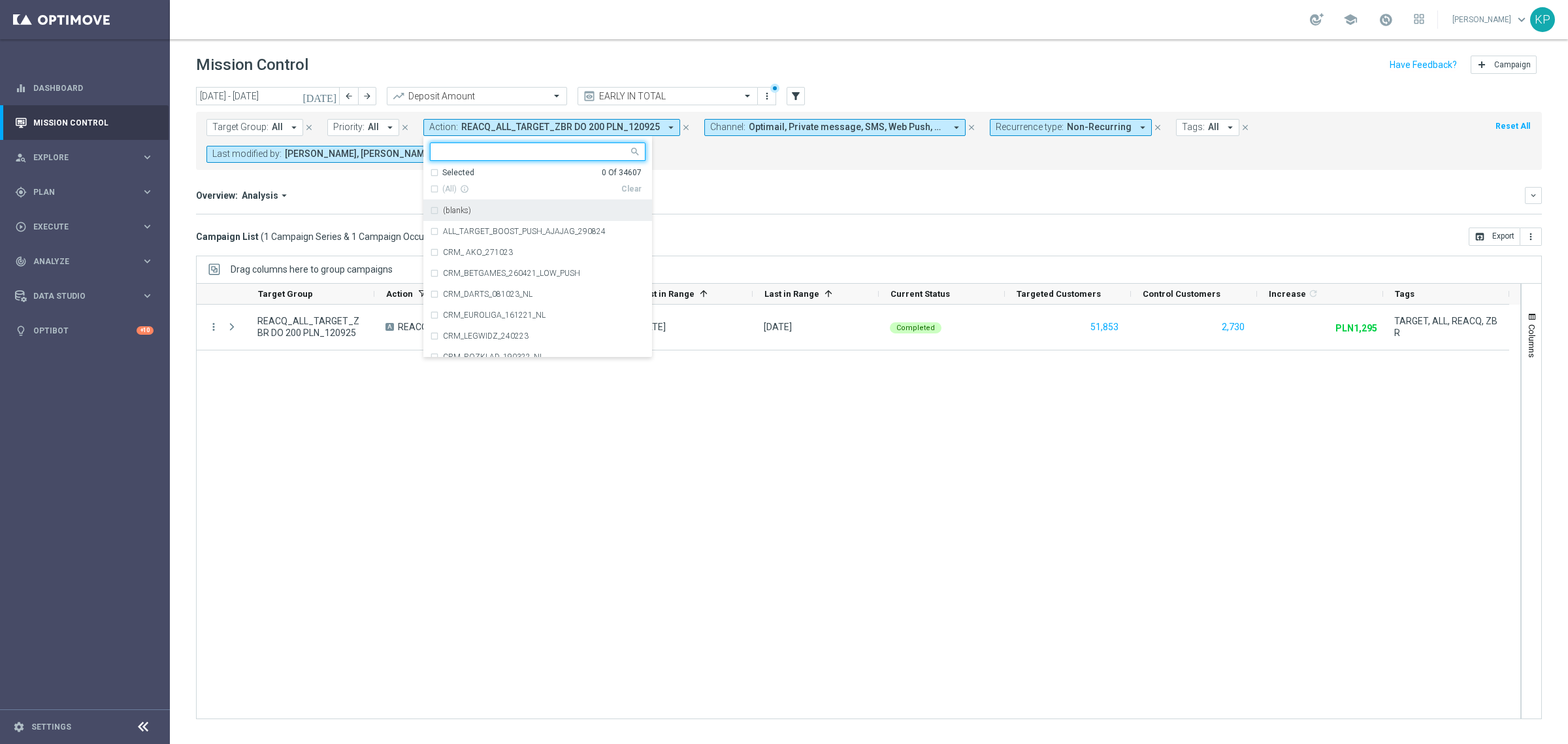
paste input "aml_incomplete"
click at [468, 215] on label "aml_incomplete" at bounding box center [470, 210] width 54 height 8
type input "aml_incomplete"
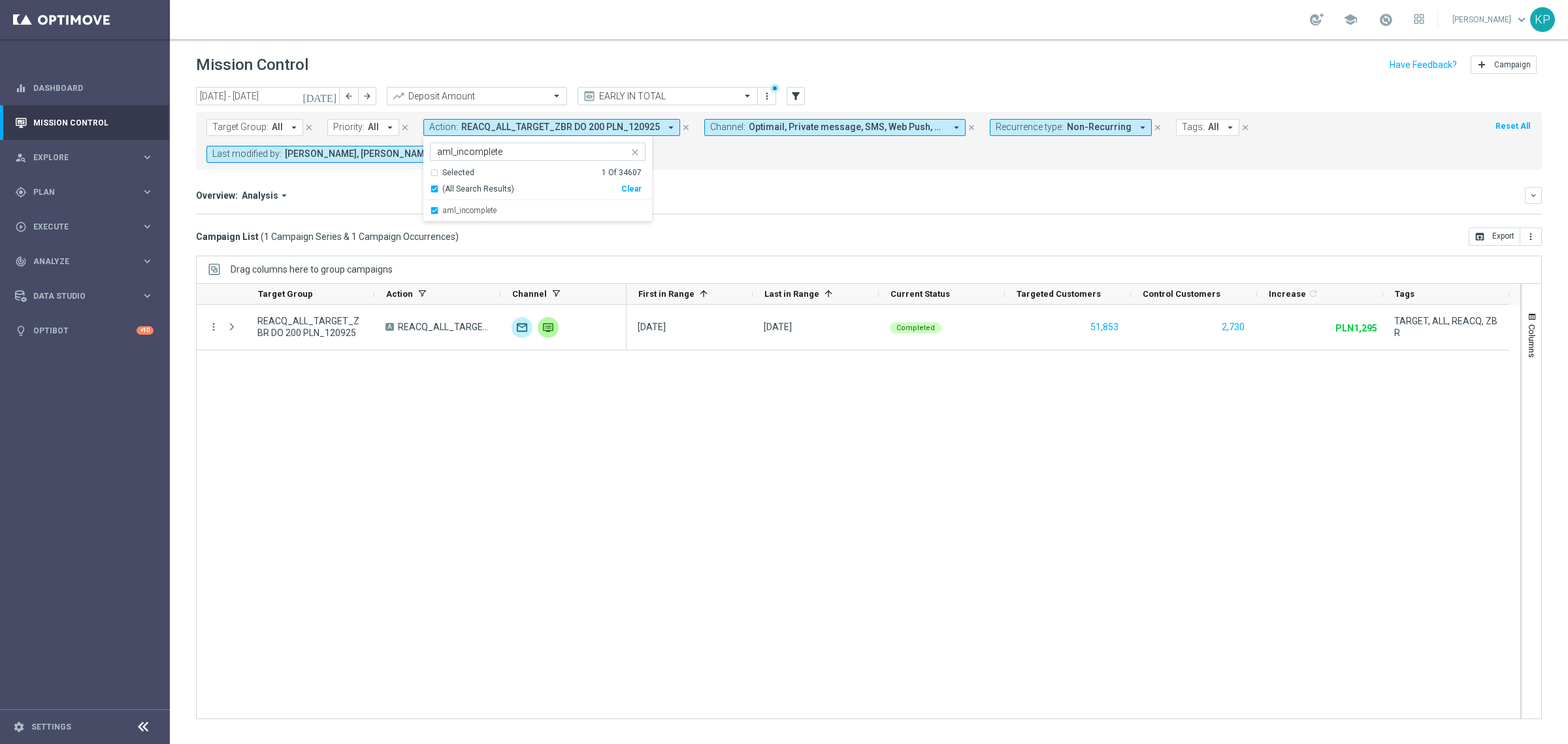
click at [761, 194] on div "Overview: Analysis arrow_drop_down" at bounding box center [861, 195] width 1329 height 12
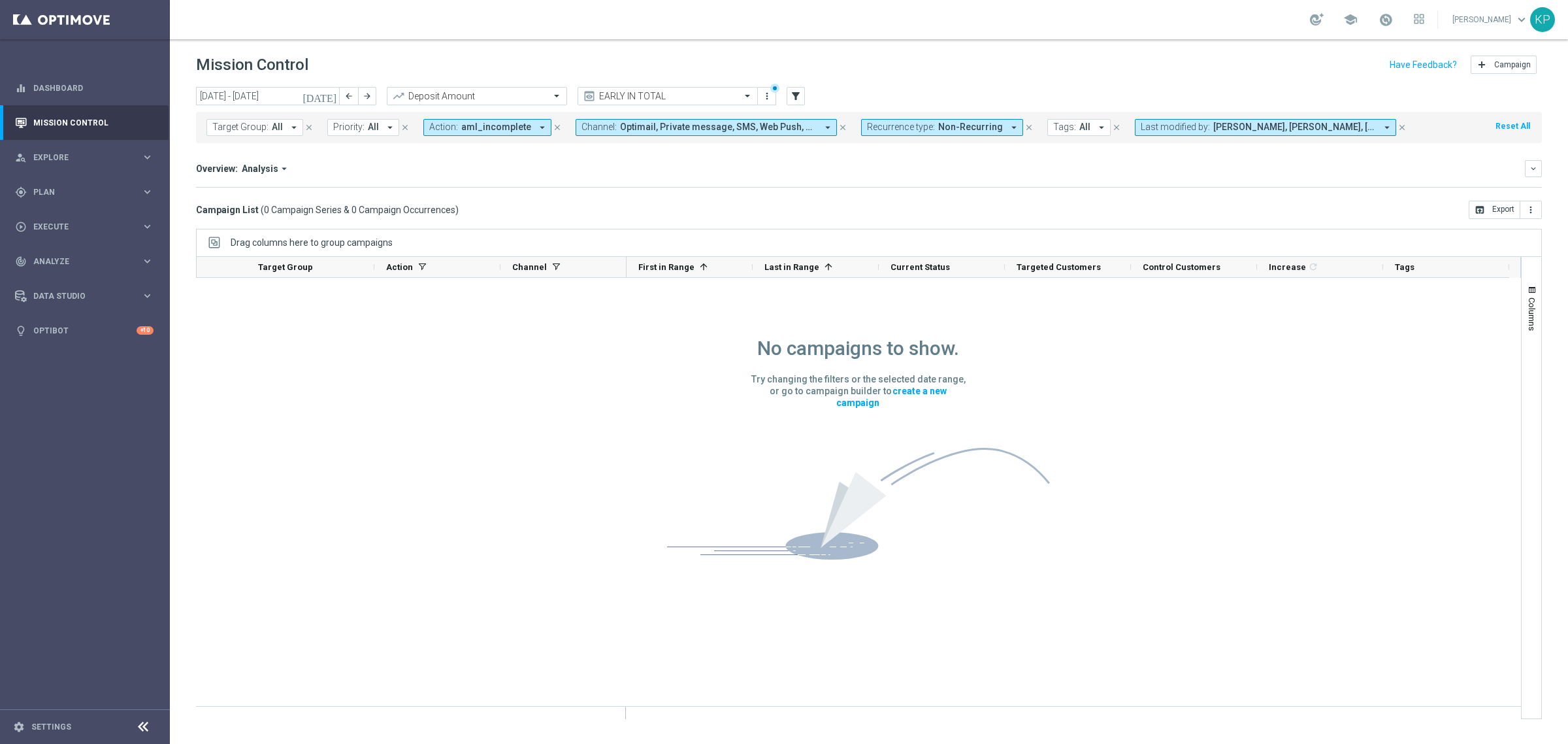
click at [333, 90] on icon "[DATE]" at bounding box center [320, 96] width 35 height 12
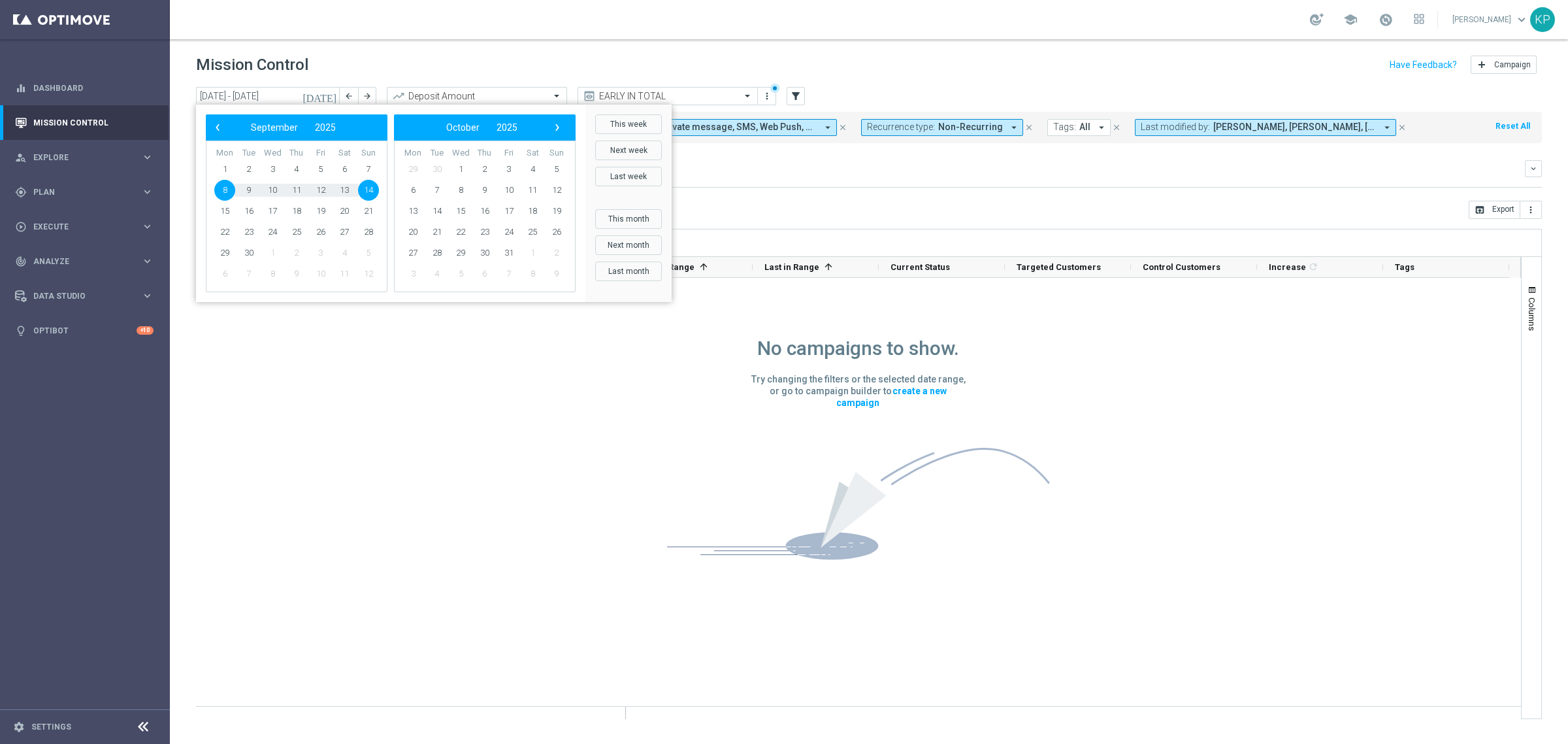
click at [223, 185] on span "8" at bounding box center [225, 190] width 21 height 21
click at [249, 249] on span "30" at bounding box center [248, 253] width 21 height 21
type input "[DATE] - [DATE]"
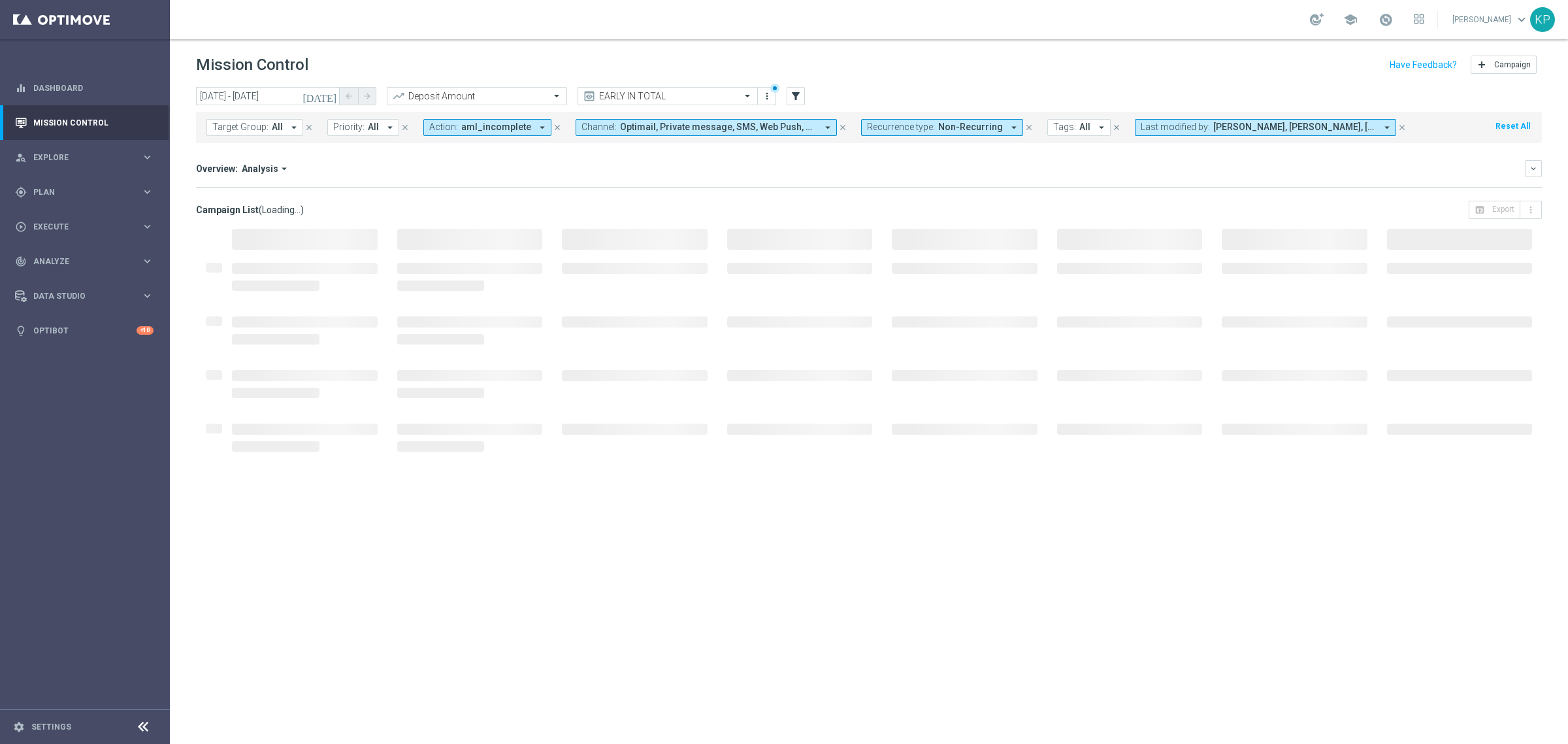
click at [621, 184] on div "Overview: Analysis arrow_drop_down keyboard_arrow_down Increase In Deposit Amou…" at bounding box center [869, 174] width 1346 height 28
click at [662, 131] on span "Optimail, Private message, SMS, Web Push, XtremePush" at bounding box center [718, 126] width 197 height 11
click at [576, 168] on div "Selected 5 Of 22 (All) Clear" at bounding box center [691, 185] width 229 height 34
click at [582, 188] on div "(All)" at bounding box center [677, 189] width 191 height 11
click at [520, 185] on div "Overview: Analysis arrow_drop_down keyboard_arrow_down Increase In Deposit Amou…" at bounding box center [869, 174] width 1346 height 28
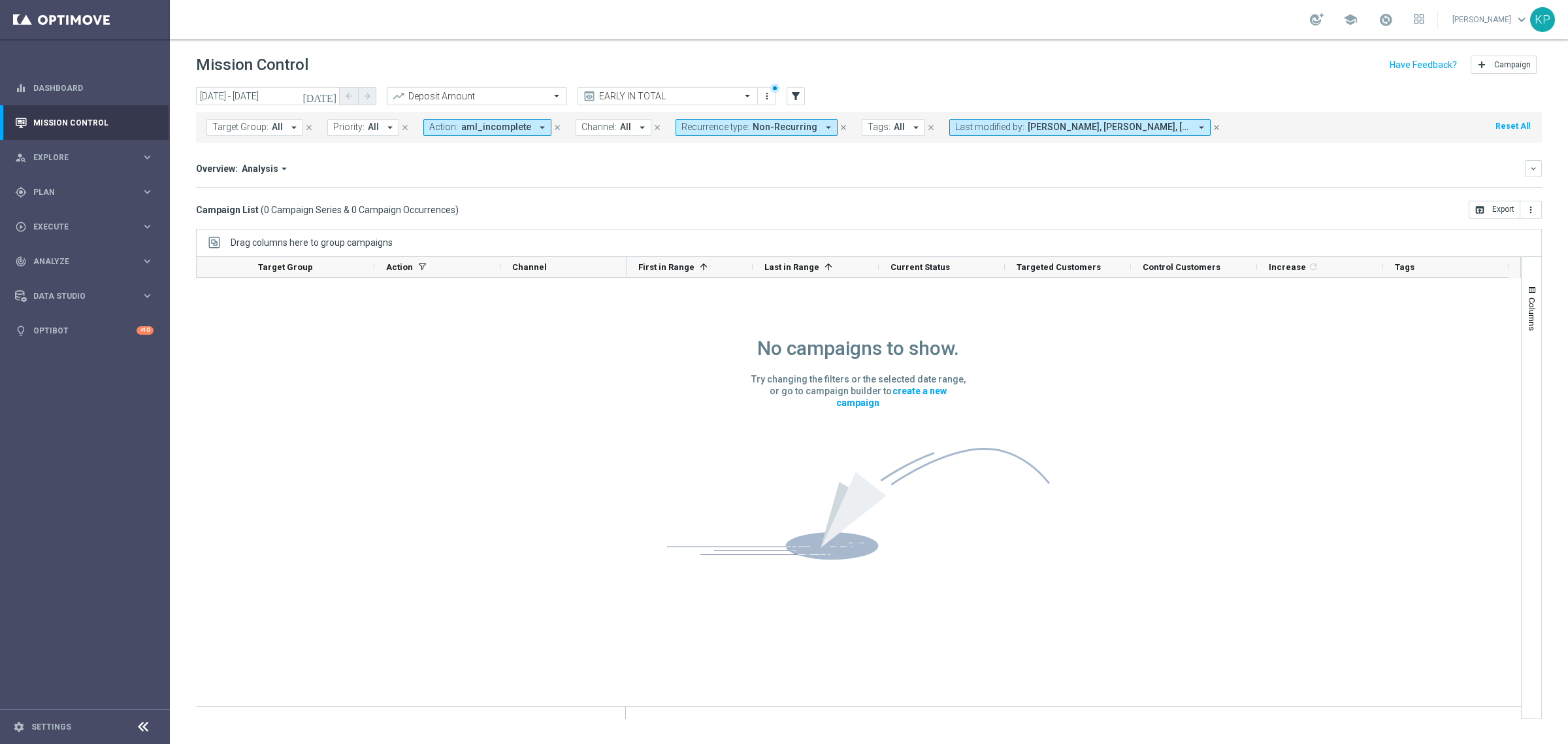
click at [993, 129] on span "Last modified by:" at bounding box center [989, 126] width 69 height 11
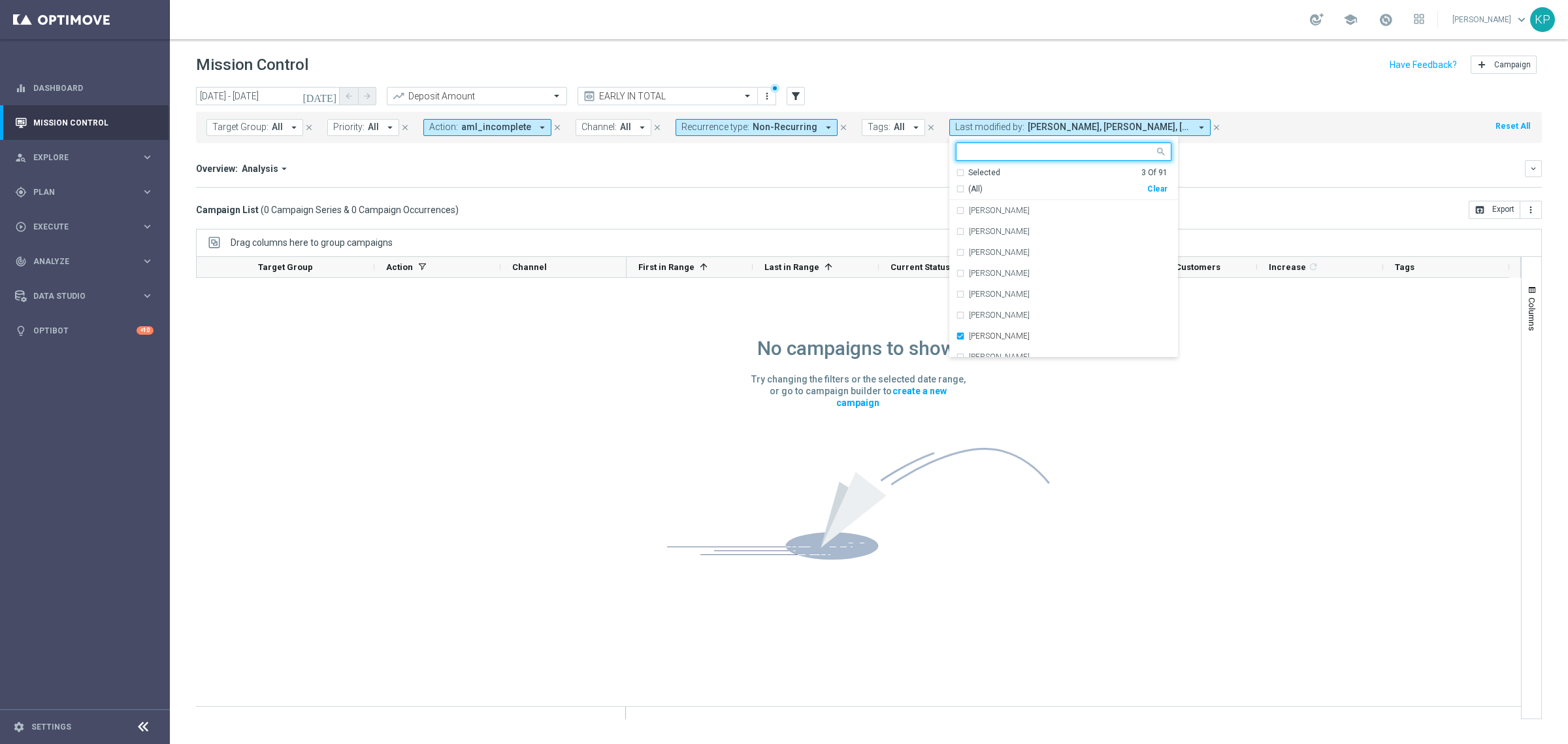
click at [971, 170] on div "Selected" at bounding box center [984, 173] width 32 height 11
click at [956, 190] on div "(All Search Results)" at bounding box center [1051, 189] width 191 height 11
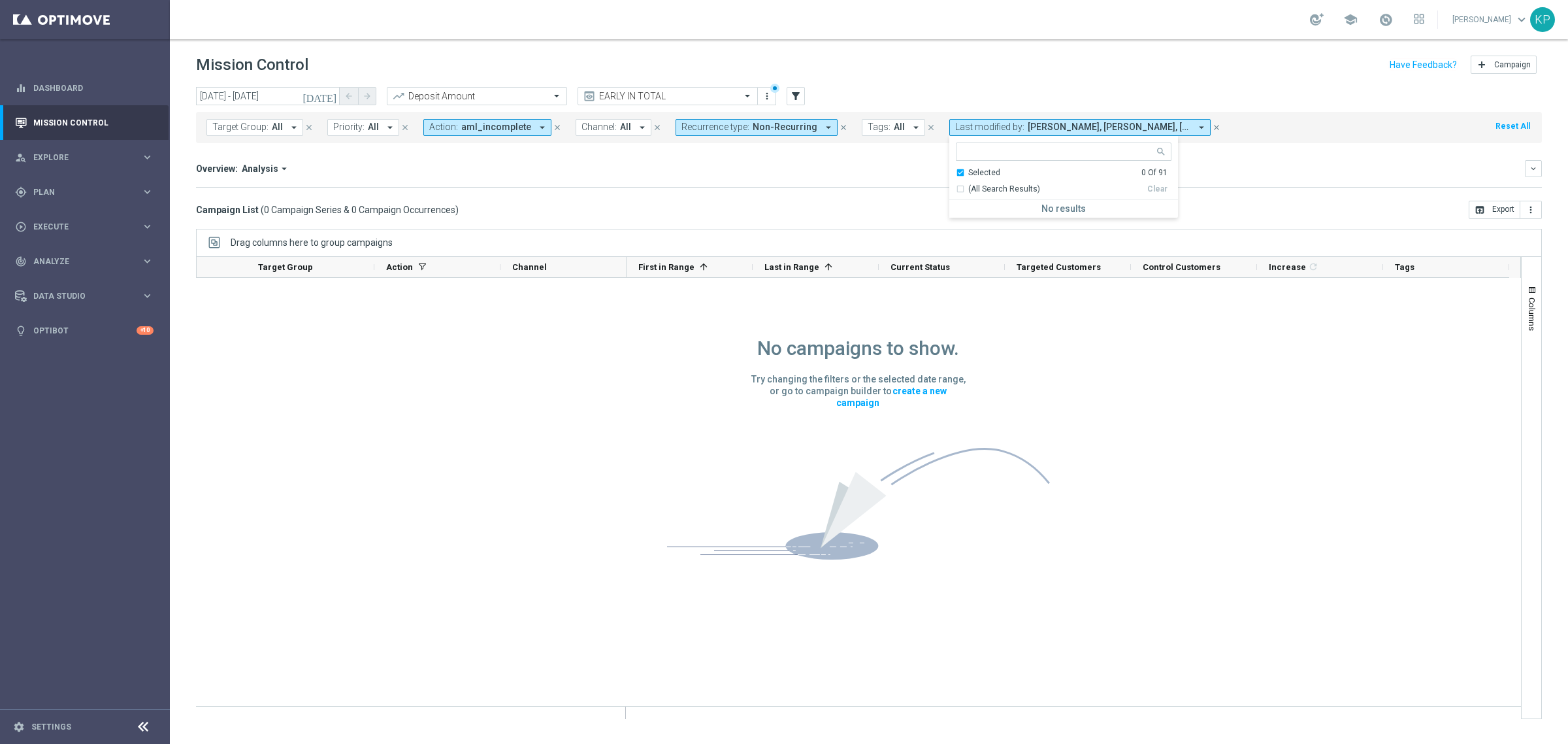
click at [876, 174] on div "Overview: Analysis arrow_drop_down" at bounding box center [861, 169] width 1329 height 12
click at [461, 124] on span "aml_incomplete" at bounding box center [496, 126] width 70 height 11
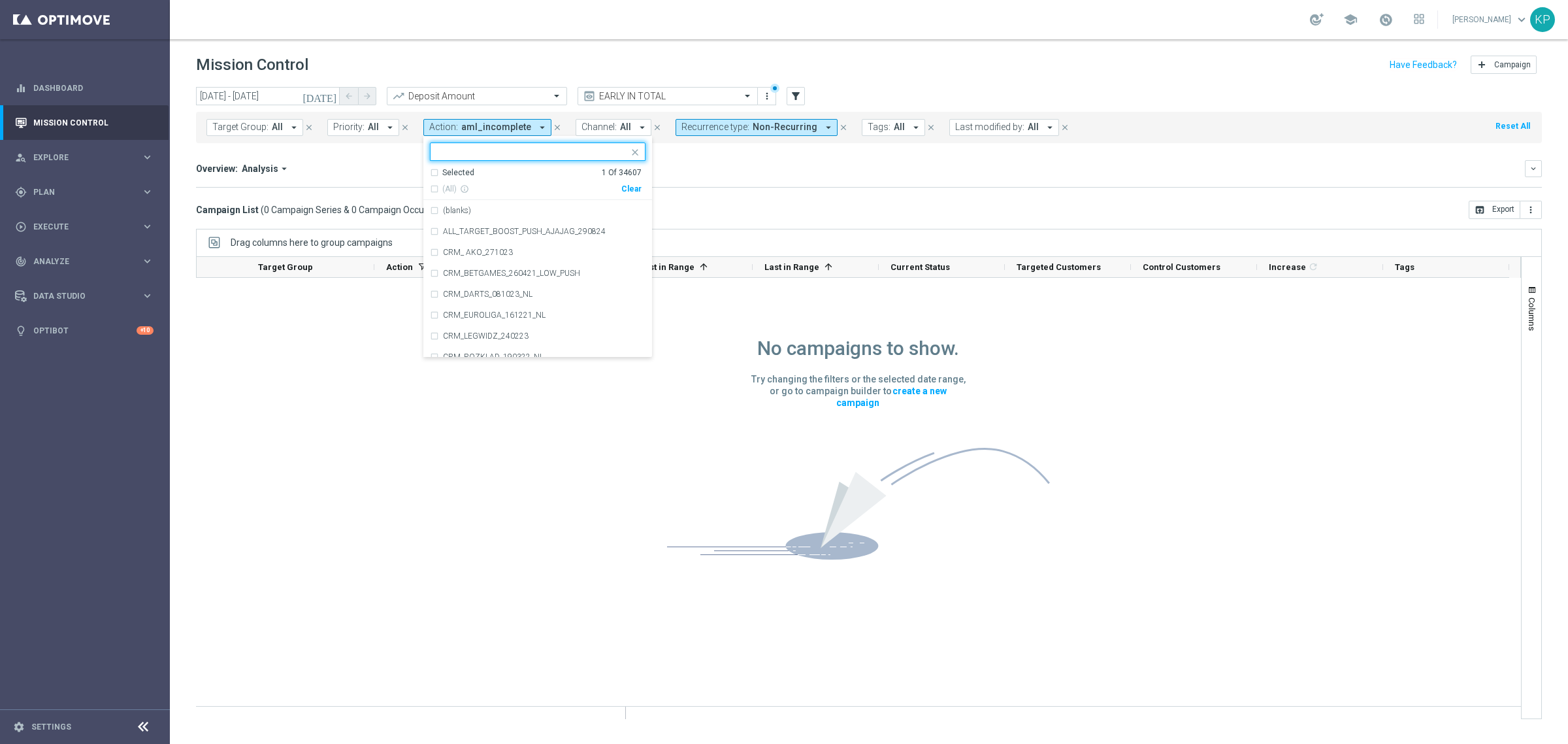
click at [435, 170] on div "Selected 1 Of 34607" at bounding box center [536, 173] width 211 height 11
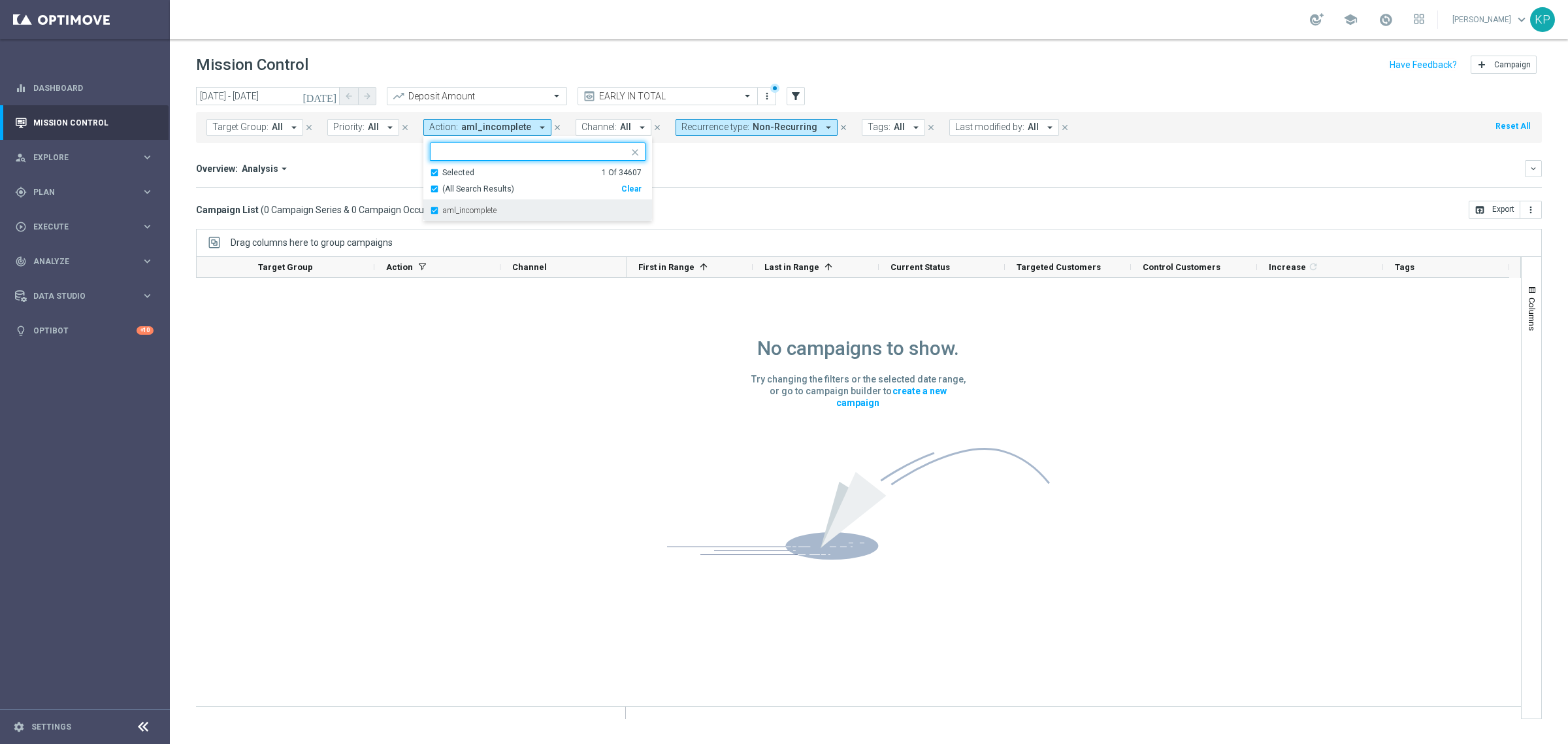
click at [430, 206] on div "aml_incomplete" at bounding box center [538, 210] width 216 height 21
click at [400, 165] on div "Overview: Analysis arrow_drop_down" at bounding box center [861, 169] width 1329 height 12
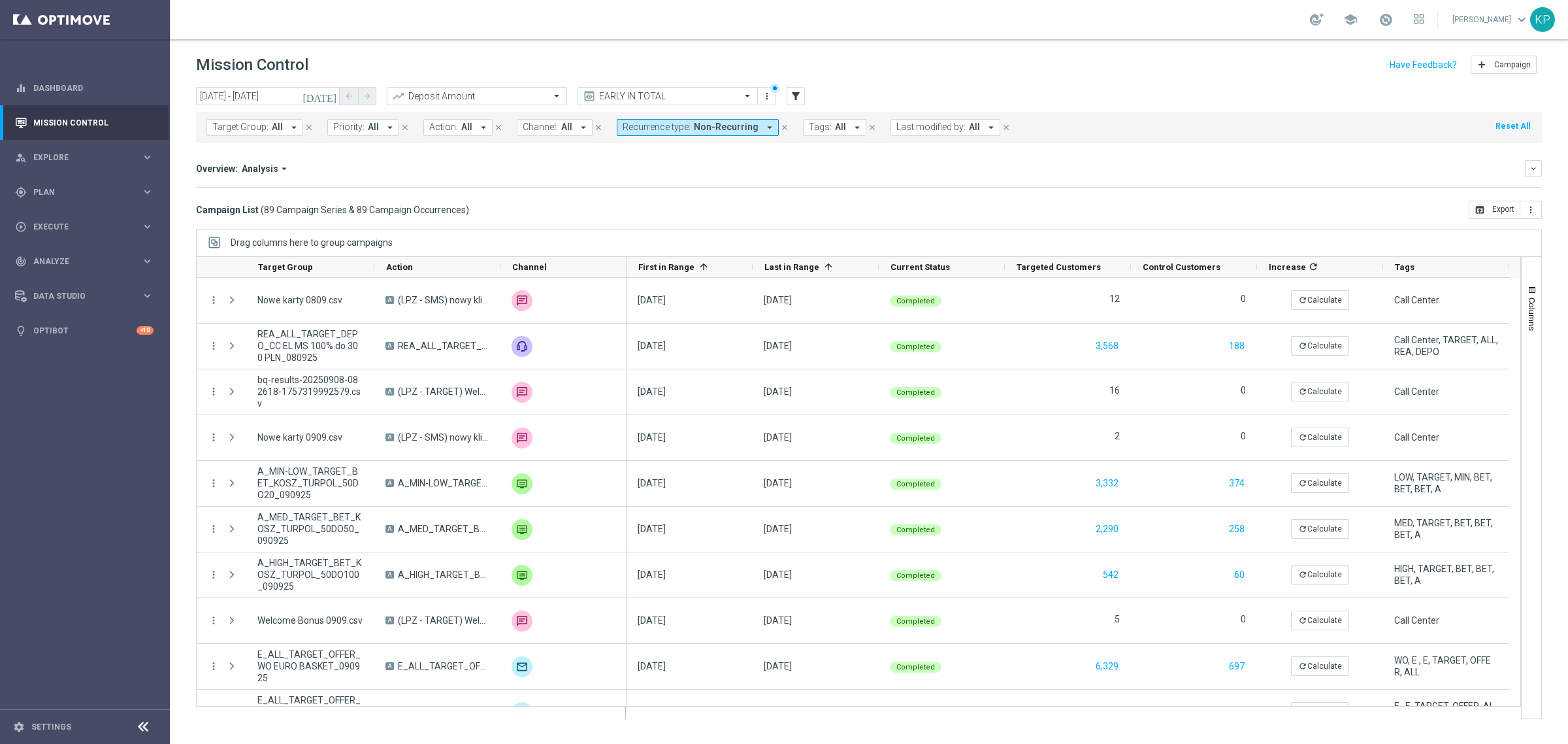
click at [269, 126] on button "Target Group: All arrow_drop_down" at bounding box center [254, 127] width 97 height 17
click at [258, 209] on label "aml_incomplete" at bounding box center [253, 210] width 54 height 8
type input "aml_incomplete"
click at [550, 187] on div "Increase In Deposit Amount refresh -- Credible -- Per Customer -- Not Credible …" at bounding box center [869, 187] width 1346 height 1
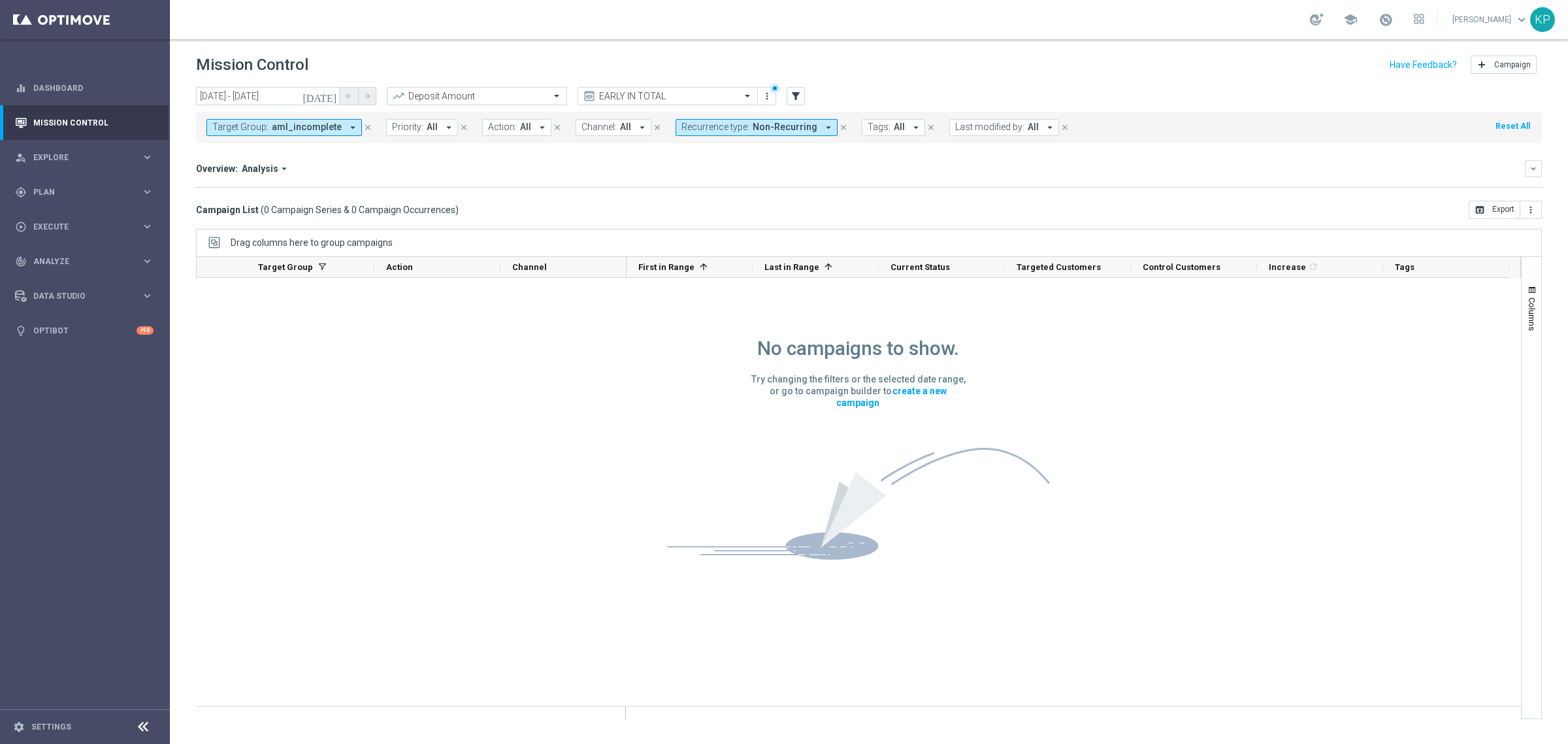
click at [719, 124] on span "Recurrence type:" at bounding box center [715, 126] width 68 height 11
drag, startPoint x: 696, startPoint y: 216, endPoint x: 694, endPoint y: 206, distance: 10.2
click at [696, 217] on div "Recurring" at bounding box center [728, 221] width 93 height 21
drag, startPoint x: 694, startPoint y: 206, endPoint x: 618, endPoint y: 174, distance: 82.5
click at [693, 205] on div "Non-Recurring" at bounding box center [728, 200] width 93 height 21
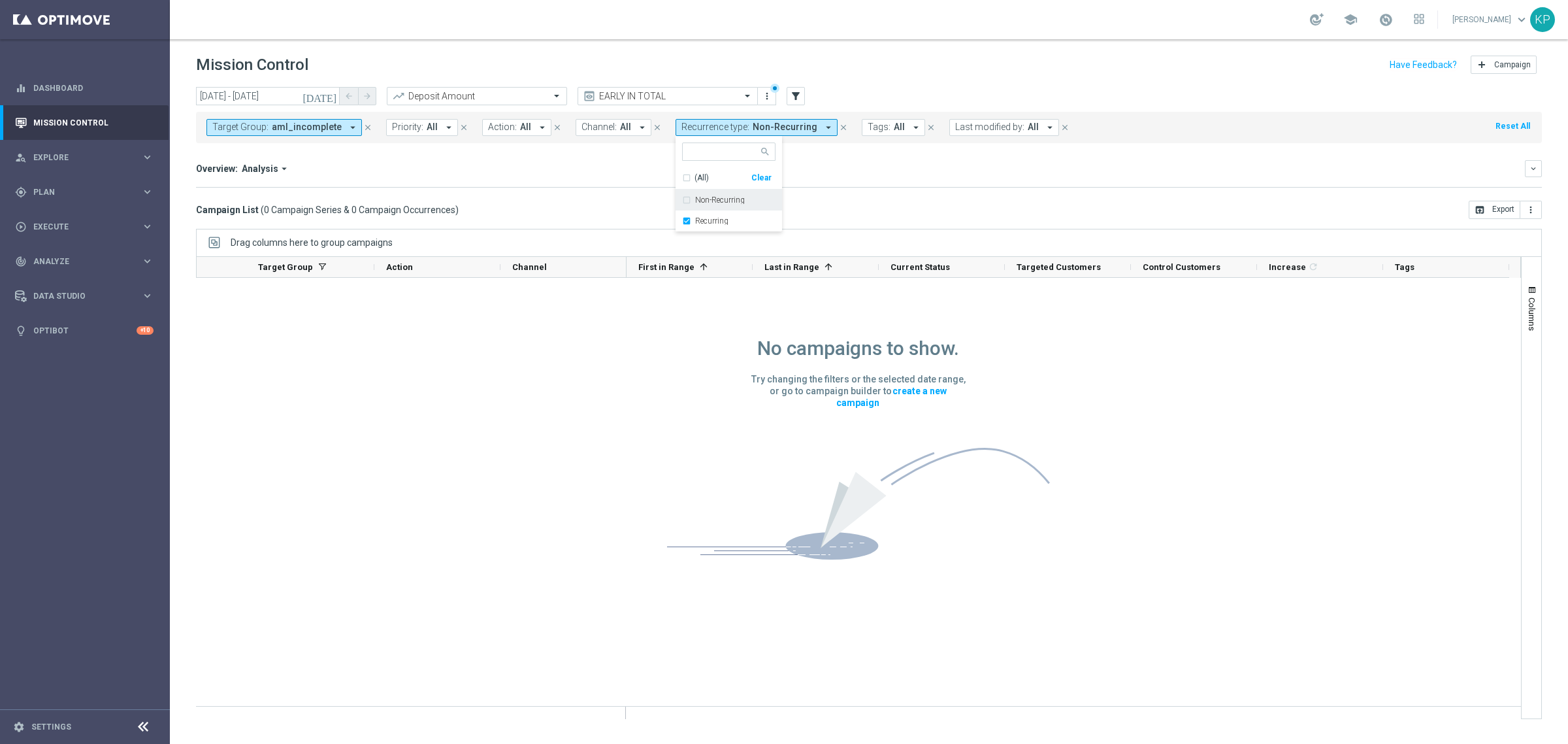
click at [606, 170] on div "Overview: Analysis arrow_drop_down" at bounding box center [861, 169] width 1329 height 12
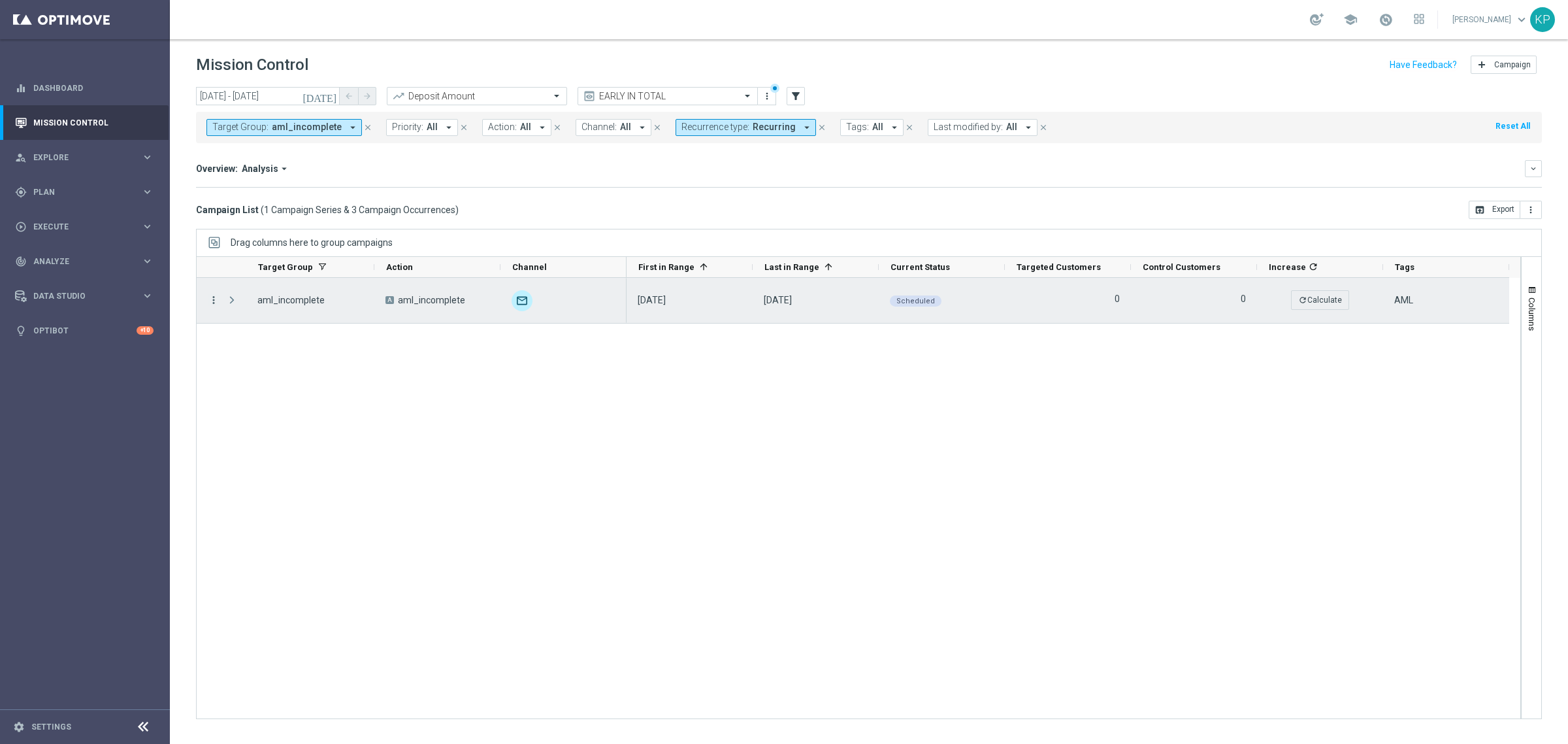
click at [216, 302] on icon "more_vert" at bounding box center [214, 300] width 12 height 12
click at [258, 306] on span "Campaign Details" at bounding box center [272, 309] width 66 height 9
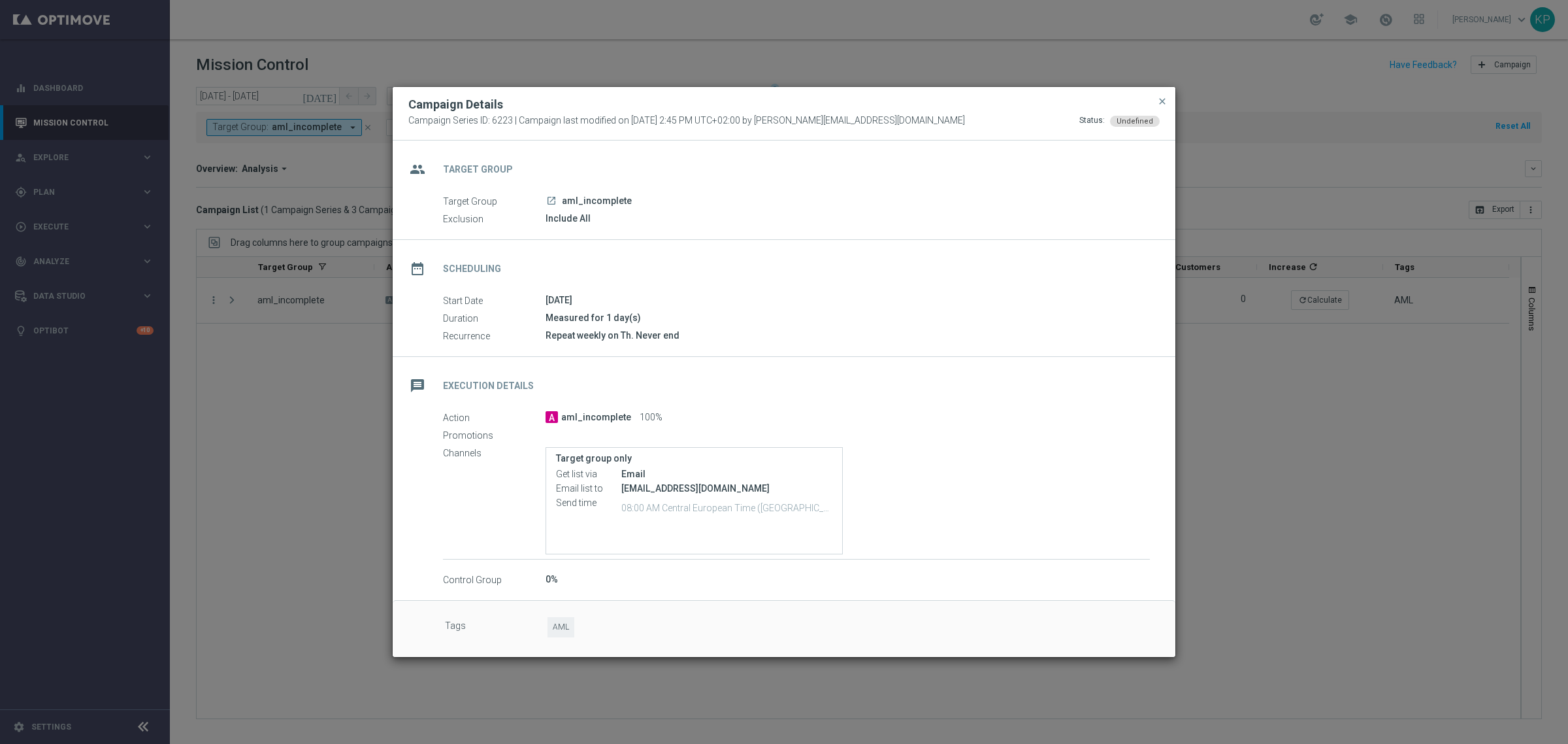
click at [1316, 363] on modal-container "Campaign Details Campaign Series ID: 6223 | Campaign last modified on [DATE] 2:…" at bounding box center [784, 372] width 1568 height 744
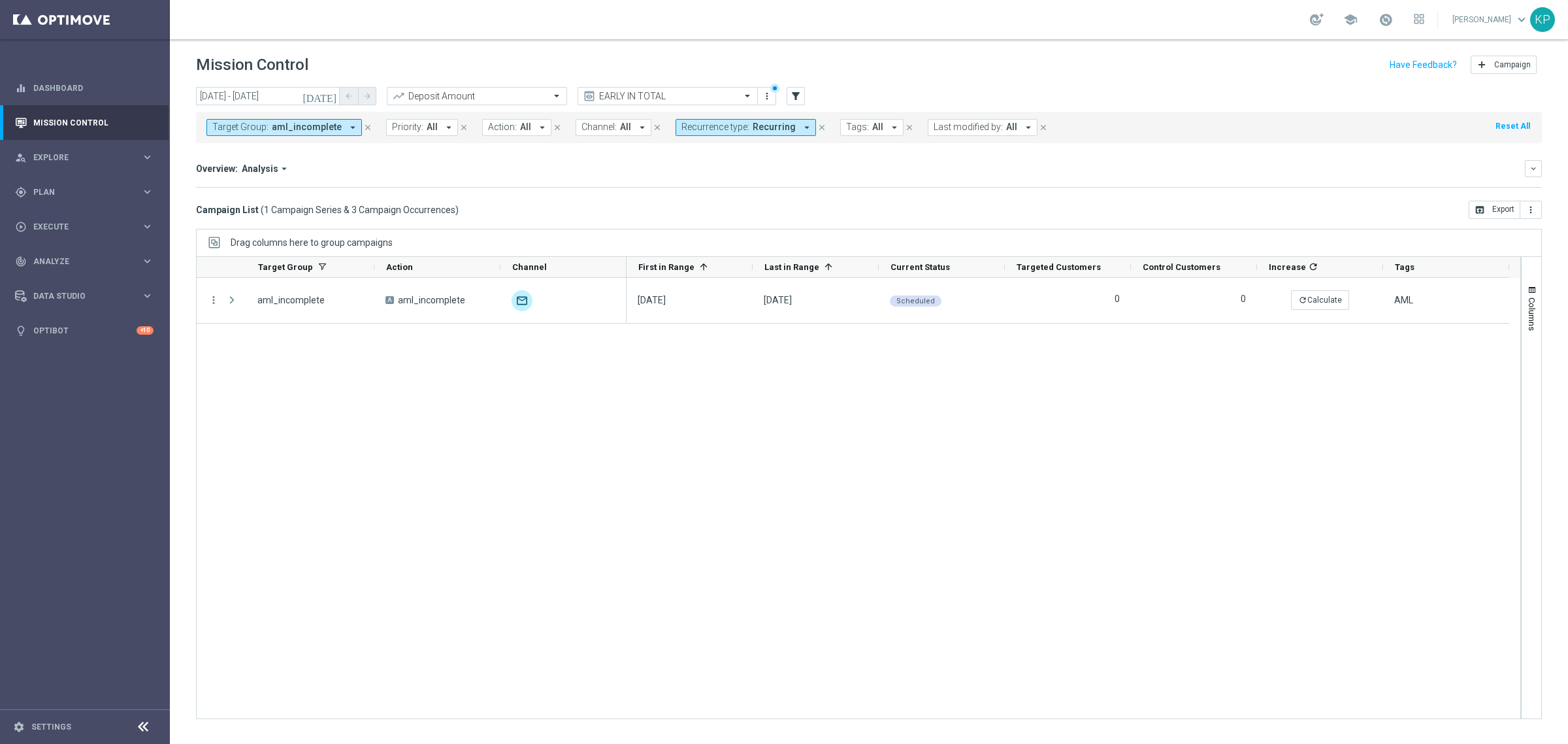
click at [629, 34] on div "school [PERSON_NAME] keyboard_arrow_down KP" at bounding box center [869, 19] width 1398 height 40
click at [259, 125] on span "Target Group:" at bounding box center [240, 126] width 56 height 11
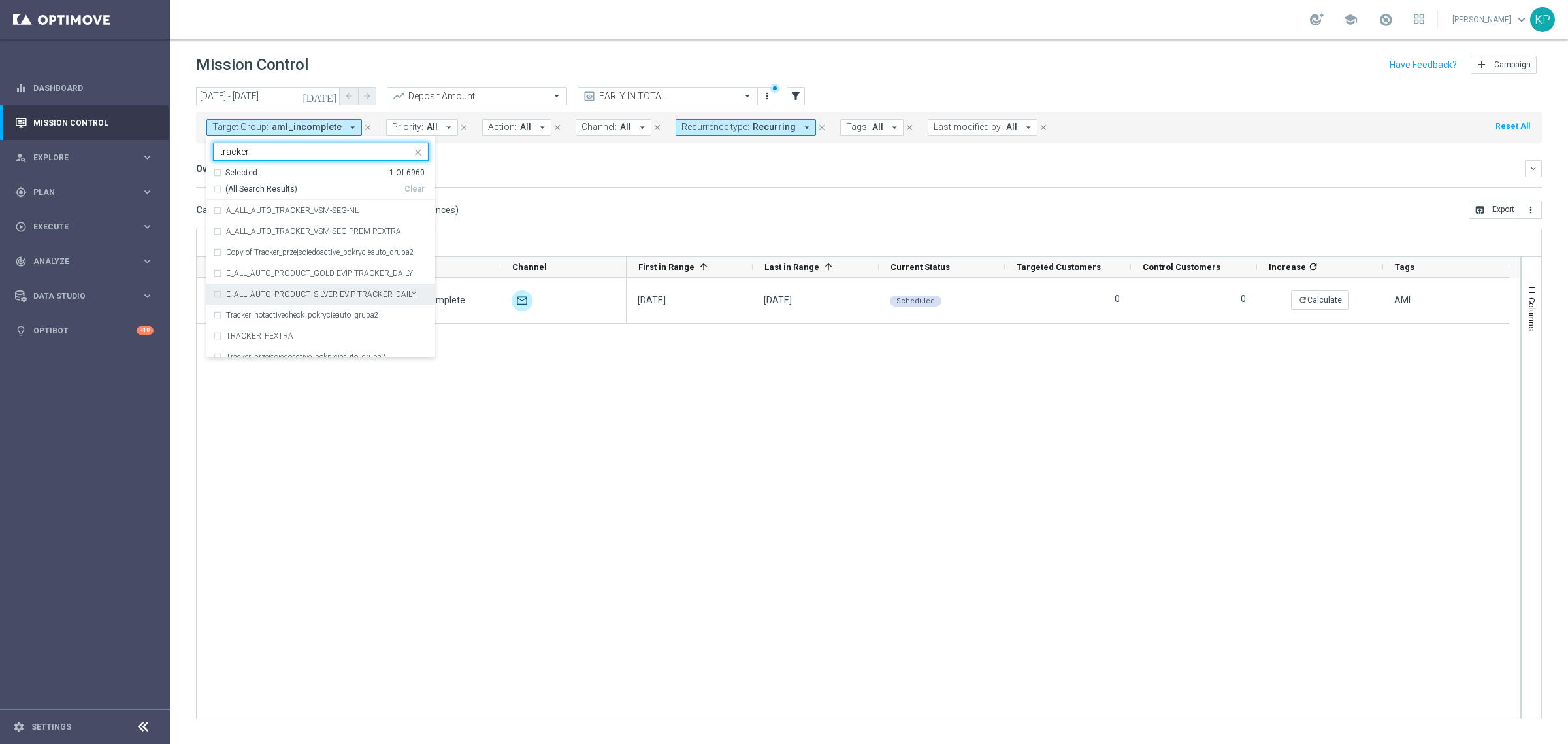
scroll to position [817, 0]
click at [280, 272] on label "E_ALL_AUTO_PRODUCT_GOLD EVIP TRACKER_DAILY" at bounding box center [319, 271] width 187 height 8
type input "tracker"
click at [279, 286] on div "E_ALL_AUTO_PRODUCT_SILVER EVIP TRACKER_DAILY" at bounding box center [321, 292] width 216 height 21
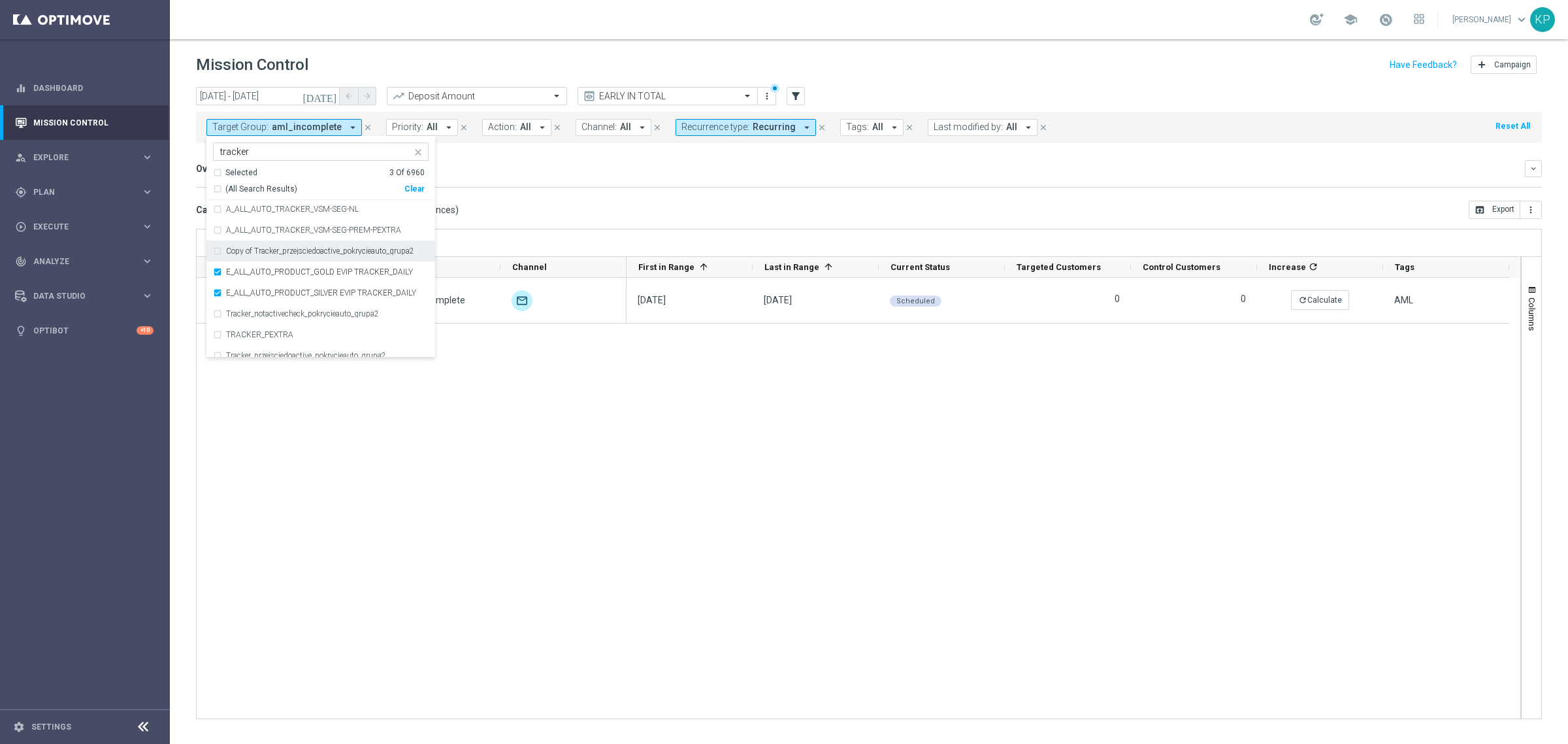
click at [582, 203] on div "Campaign List ( 1 Campaign Series & 3 Campaign Occurrences ) open_in_browser Ex…" at bounding box center [869, 210] width 1346 height 19
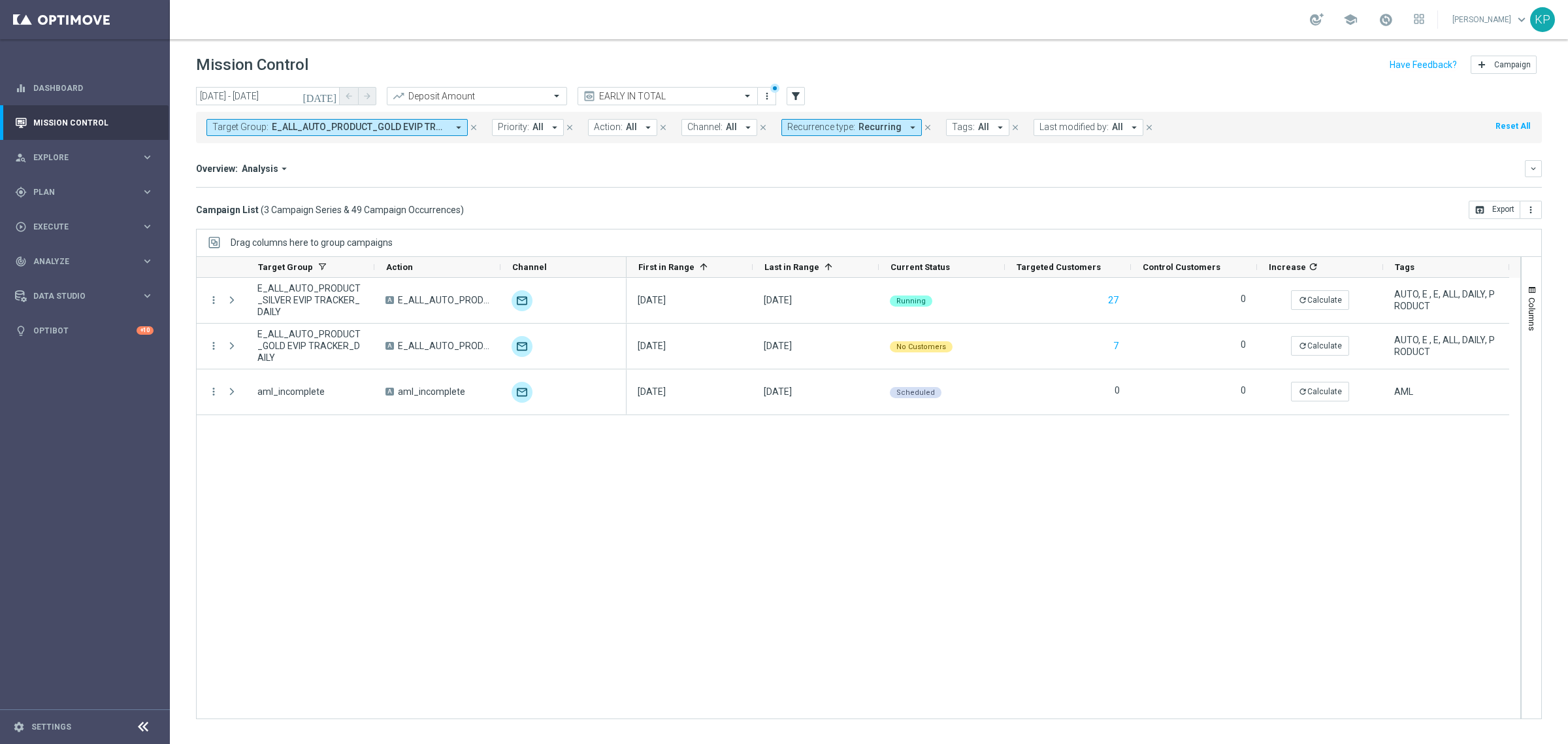
click at [328, 92] on icon "[DATE]" at bounding box center [320, 96] width 35 height 12
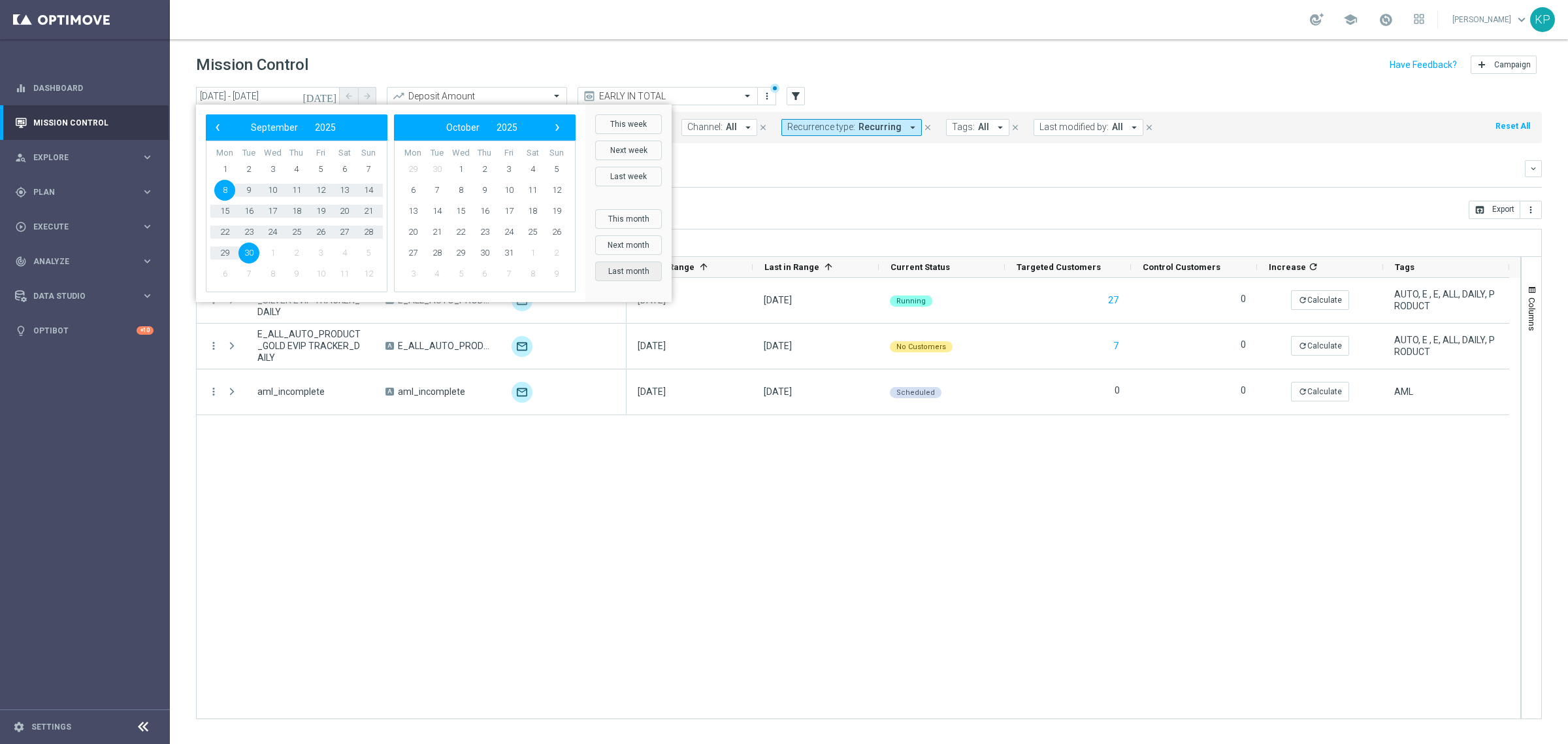
click at [639, 269] on button "Last month" at bounding box center [628, 270] width 67 height 19
type input "[DATE] - [DATE]"
